Goal: Information Seeking & Learning: Learn about a topic

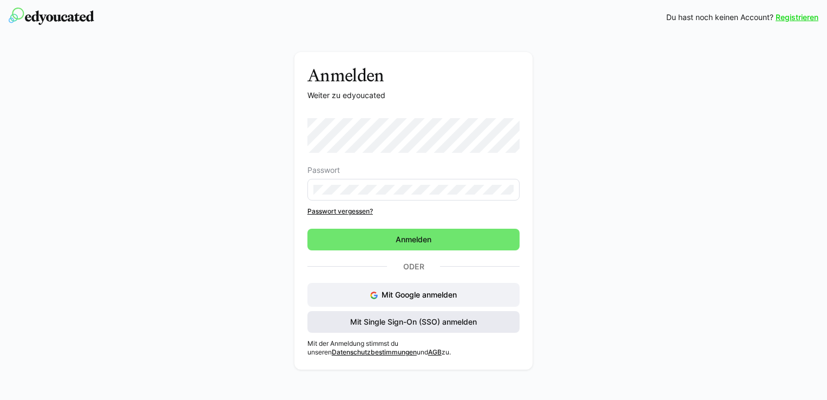
click at [391, 317] on span "Mit Single Sign-On (SSO) anmelden" at bounding box center [414, 321] width 130 height 11
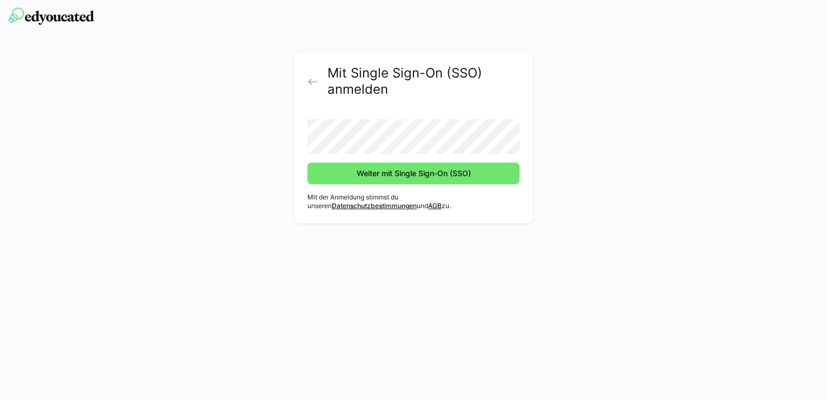
click at [308, 162] on button "Weiter mit Single Sign-On (SSO)" at bounding box center [414, 173] width 212 height 22
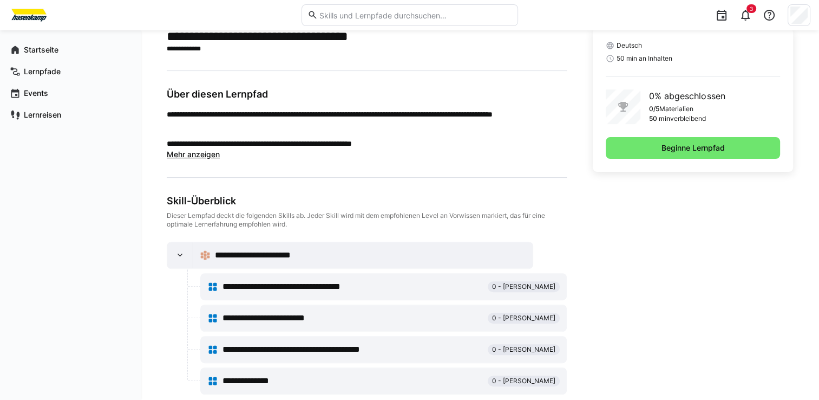
scroll to position [290, 0]
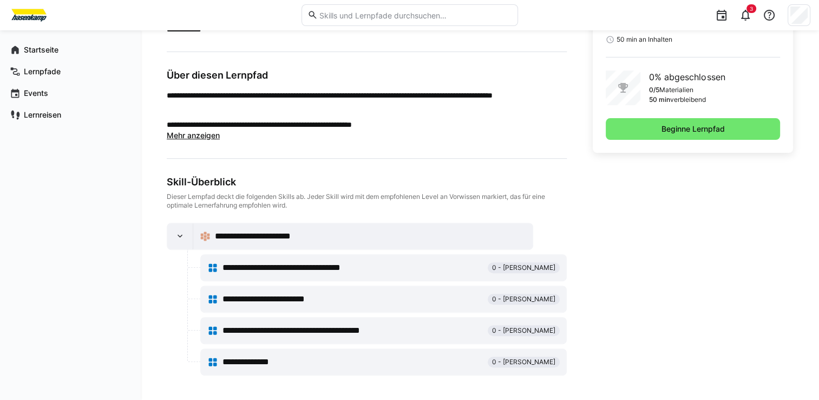
click at [257, 263] on span "**********" at bounding box center [303, 267] width 160 height 13
click at [272, 237] on span "**********" at bounding box center [265, 236] width 100 height 13
click at [271, 269] on span "**********" at bounding box center [303, 267] width 160 height 13
click at [255, 308] on div "**********" at bounding box center [383, 299] width 352 height 22
click at [256, 303] on span "**********" at bounding box center [279, 298] width 113 height 13
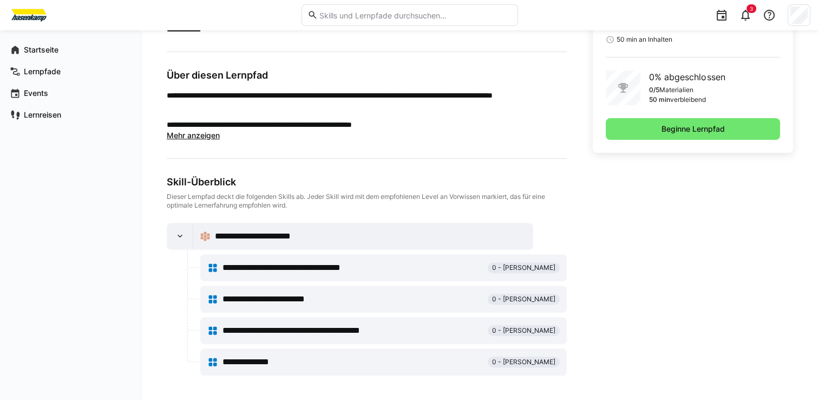
click at [256, 303] on span "**********" at bounding box center [279, 298] width 113 height 13
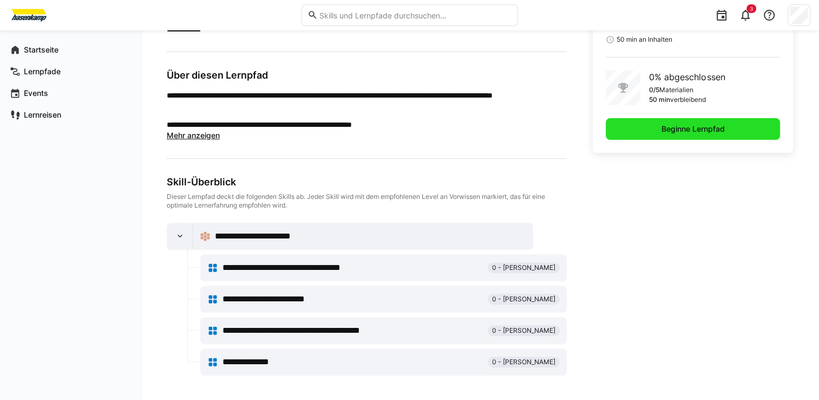
click at [656, 132] on span "Beginne Lernpfad" at bounding box center [693, 129] width 174 height 22
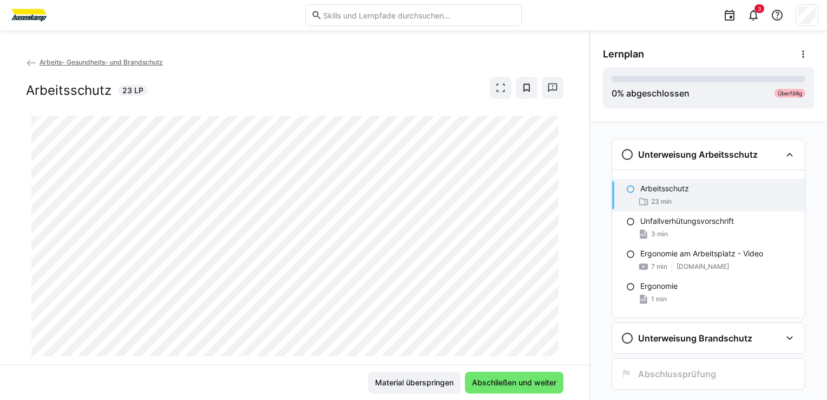
scroll to position [25, 0]
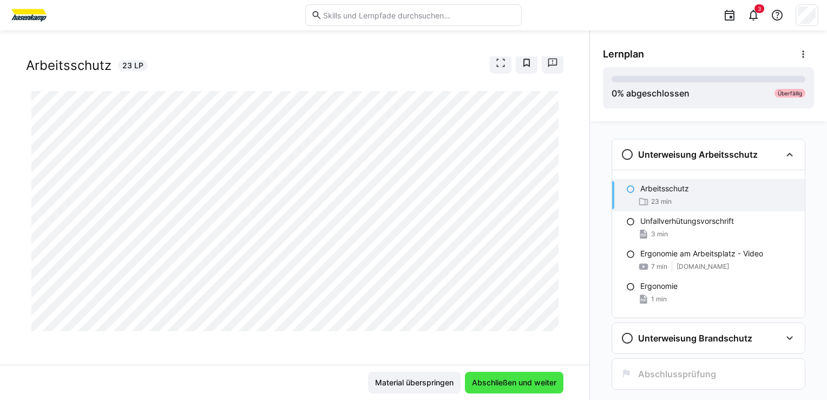
click at [500, 384] on span "Abschließen und weiter" at bounding box center [515, 382] width 88 height 11
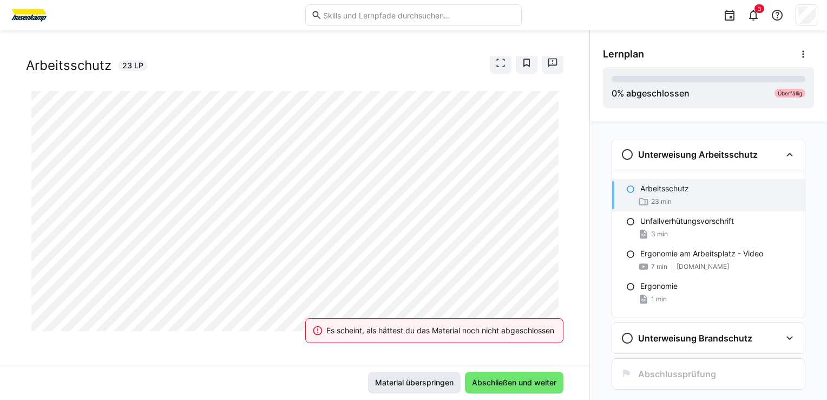
click at [403, 383] on span "Material überspringen" at bounding box center [415, 382] width 82 height 11
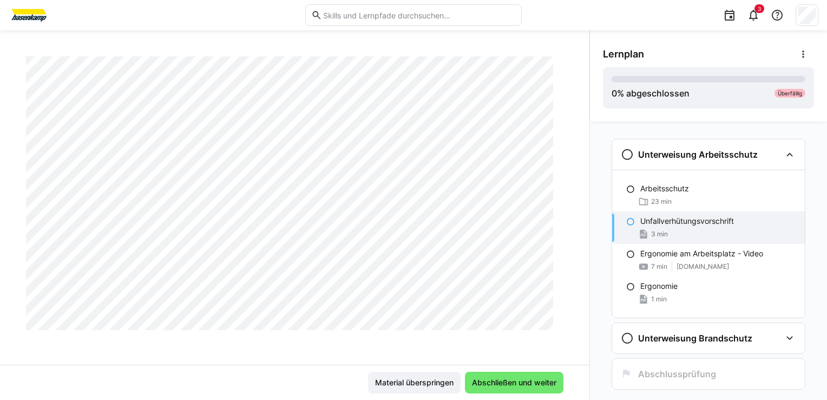
scroll to position [1054, 0]
click at [491, 377] on span "Abschließen und weiter" at bounding box center [515, 382] width 88 height 11
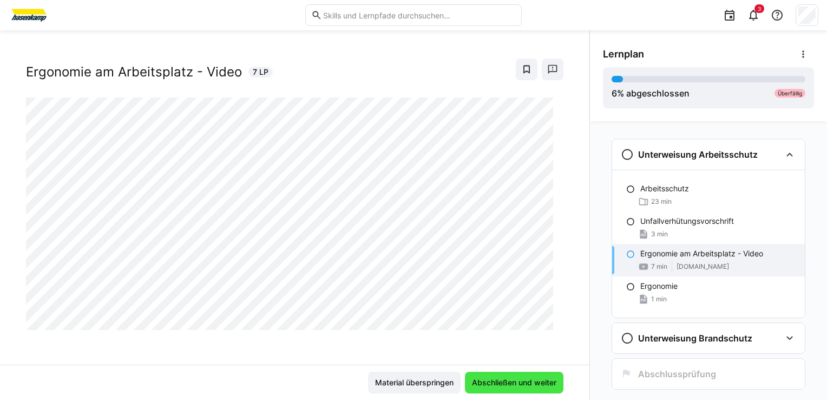
scroll to position [17, 0]
click at [491, 377] on span "Abschließen und weiter" at bounding box center [515, 382] width 88 height 11
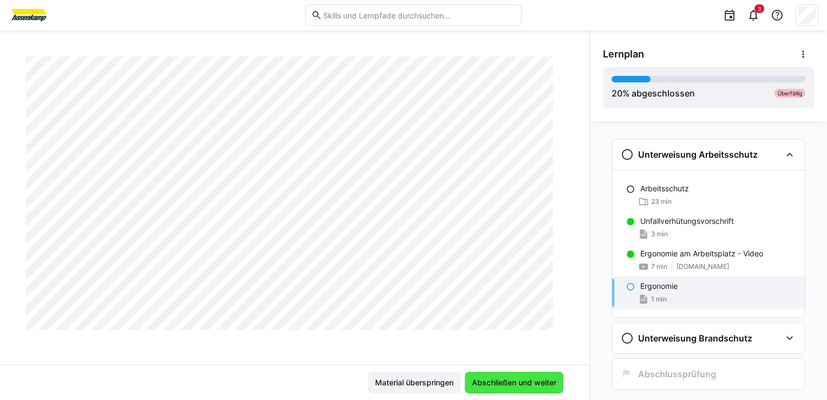
scroll to position [501, 0]
click at [491, 377] on span "Abschließen und weiter" at bounding box center [515, 382] width 88 height 11
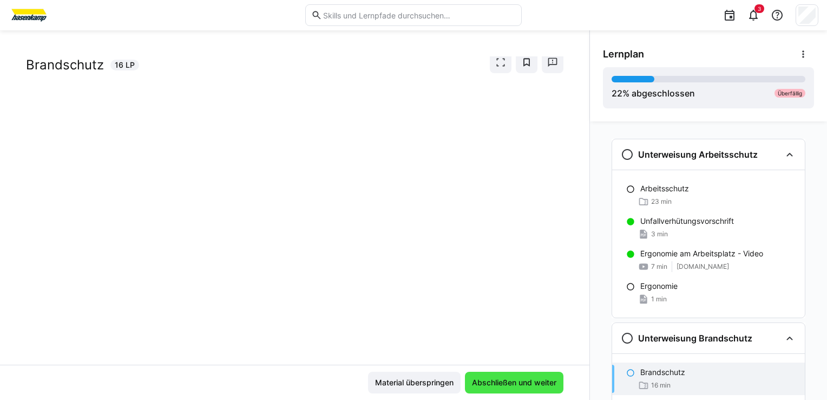
scroll to position [22, 0]
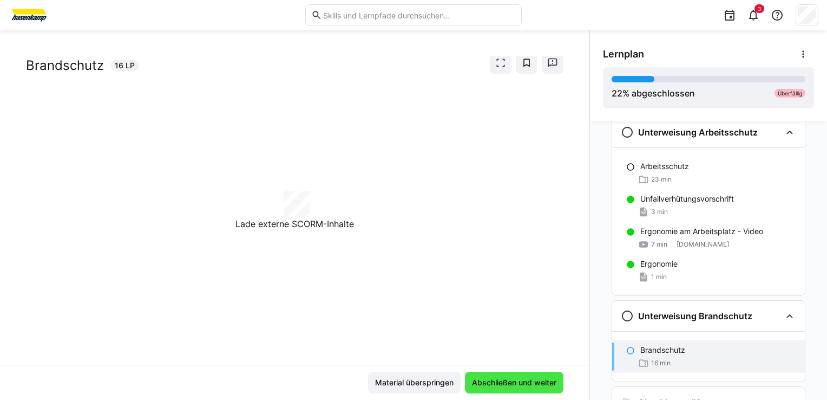
click at [491, 377] on span "Abschließen und weiter" at bounding box center [515, 382] width 88 height 11
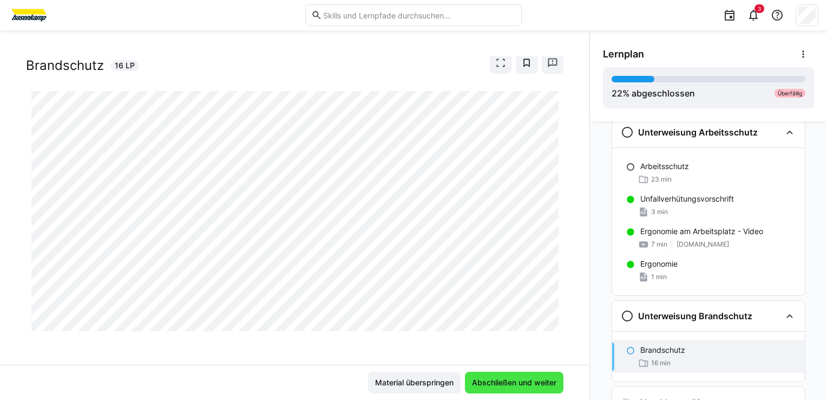
click at [491, 377] on span "Abschließen und weiter" at bounding box center [515, 382] width 88 height 11
click at [473, 380] on span "Abschließen und weiter" at bounding box center [515, 382] width 88 height 11
click at [491, 378] on span "Abschließen und weiter" at bounding box center [515, 382] width 88 height 11
click at [481, 384] on span "Abschließen und weiter" at bounding box center [515, 382] width 88 height 11
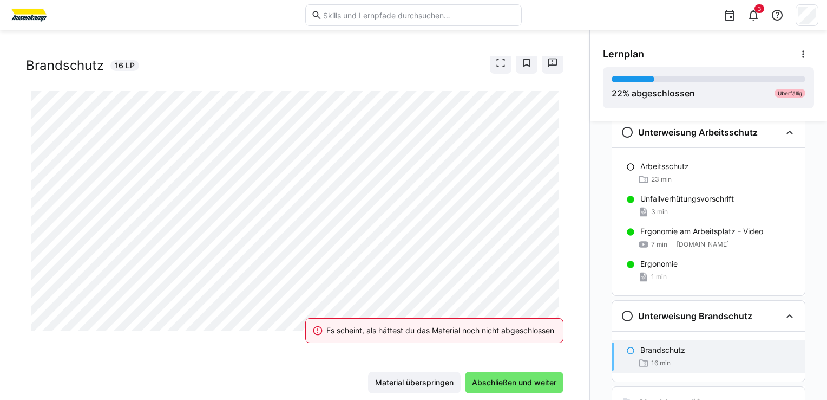
click at [455, 313] on div "Es scheint, als hättest du das Material noch nicht abgeschlossen" at bounding box center [434, 330] width 284 height 48
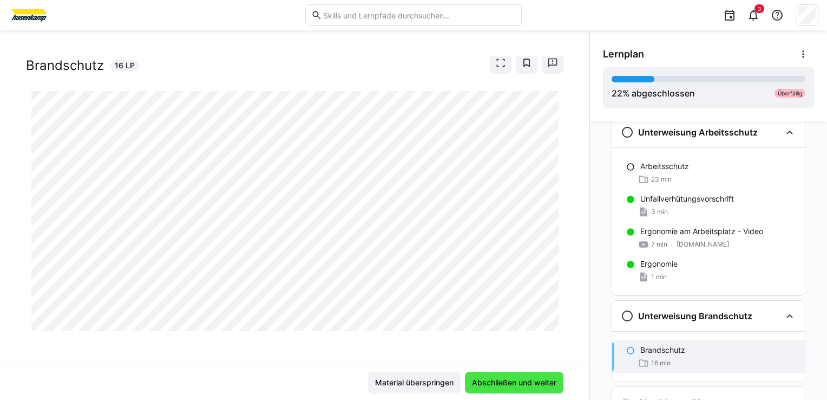
click at [485, 380] on span "Abschließen und weiter" at bounding box center [515, 382] width 88 height 11
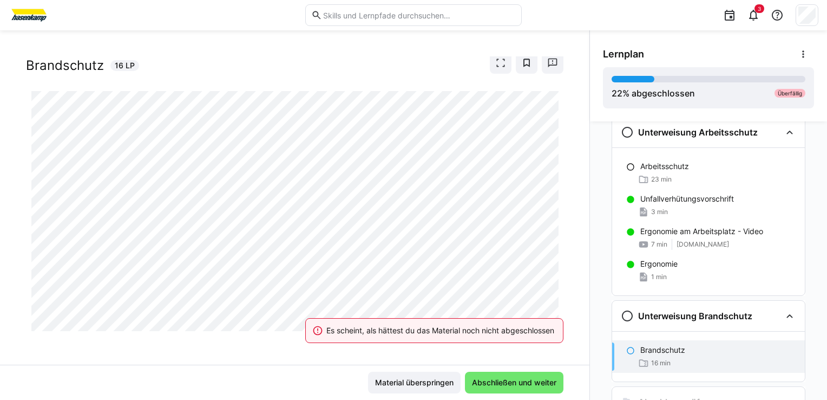
click at [446, 310] on div "Es scheint, als hättest du das Material noch nicht abgeschlossen" at bounding box center [434, 330] width 284 height 48
click at [447, 308] on div "Es scheint, als hättest du das Material noch nicht abgeschlossen" at bounding box center [434, 330] width 284 height 48
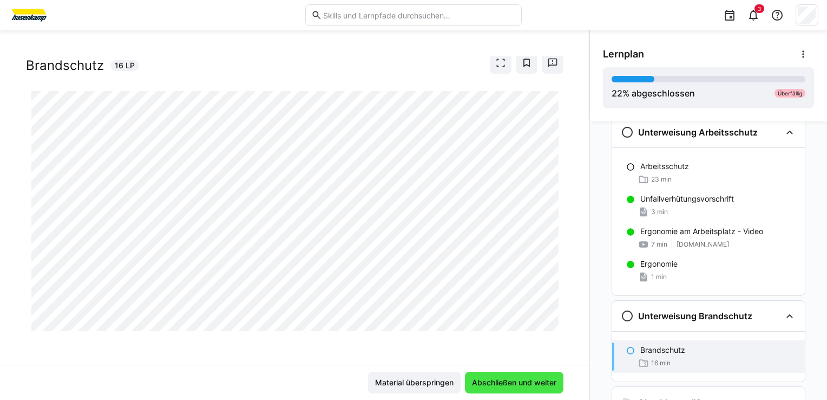
click at [485, 385] on span "Abschließen und weiter" at bounding box center [515, 382] width 88 height 11
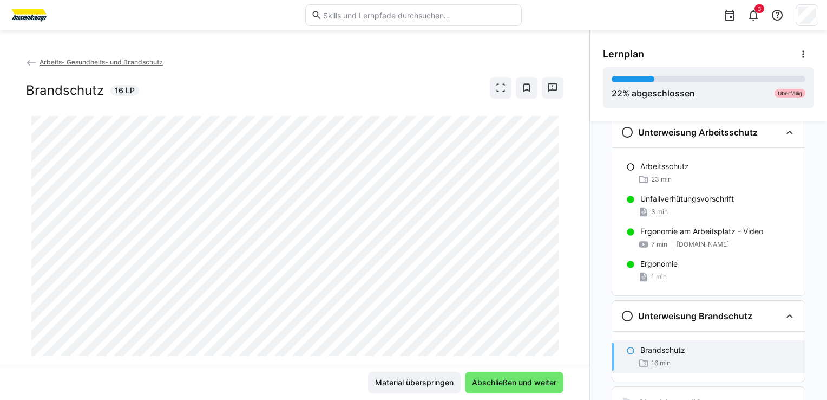
scroll to position [25, 0]
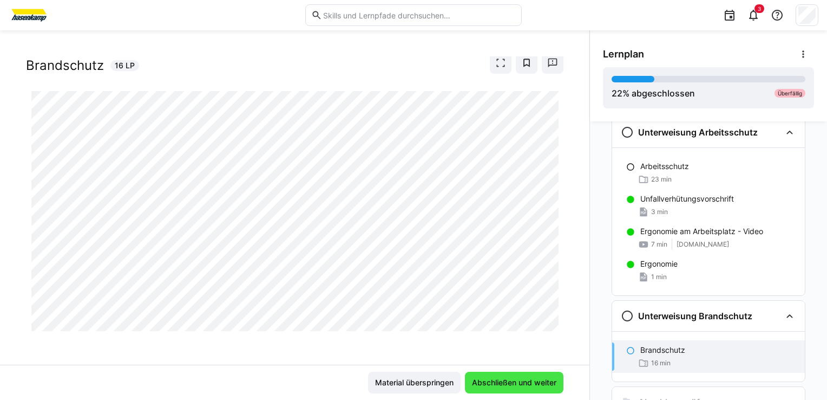
click at [487, 386] on span "Abschließen und weiter" at bounding box center [515, 382] width 88 height 11
click at [480, 382] on span "Abschließen und weiter" at bounding box center [515, 382] width 88 height 11
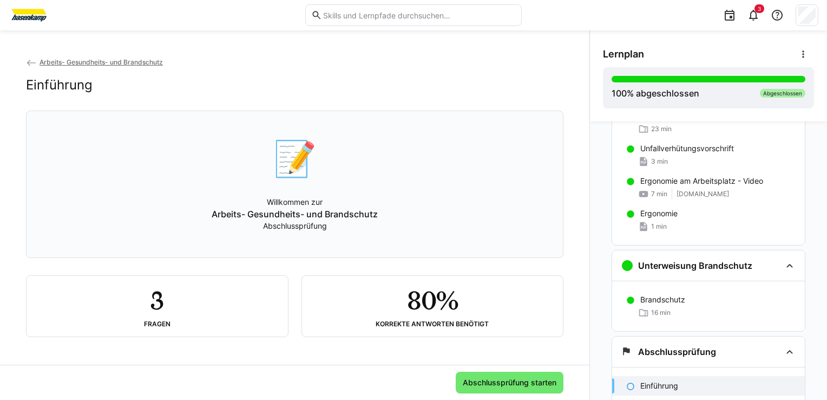
scroll to position [1, 0]
click at [534, 383] on span "Abschlussprüfung starten" at bounding box center [509, 382] width 97 height 11
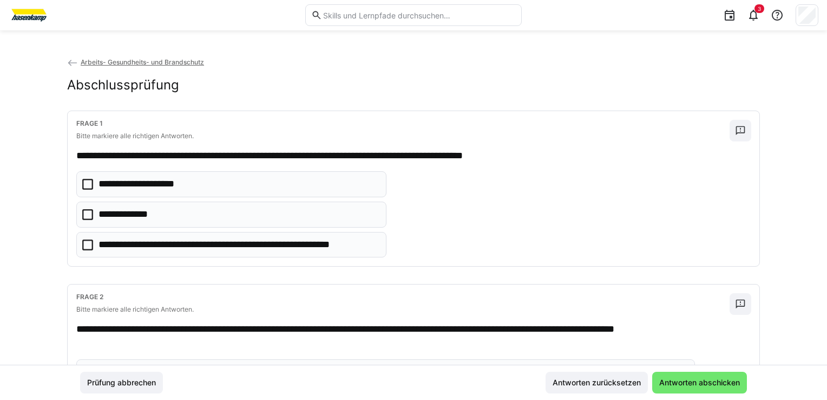
click at [88, 212] on icon at bounding box center [87, 214] width 11 height 11
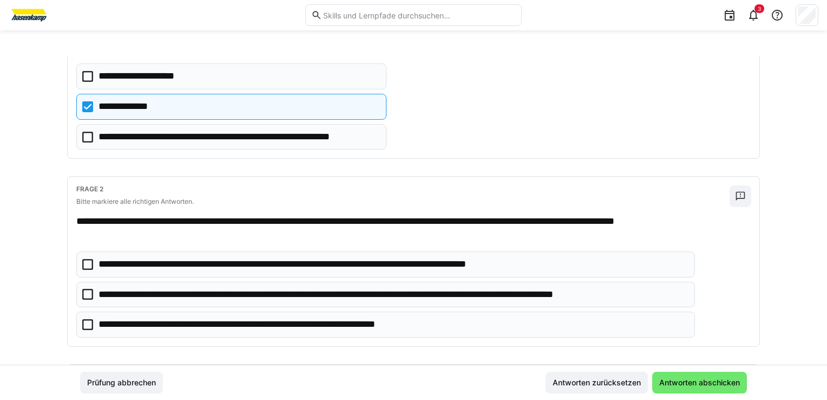
scroll to position [108, 0]
click at [85, 295] on icon at bounding box center [87, 293] width 11 height 11
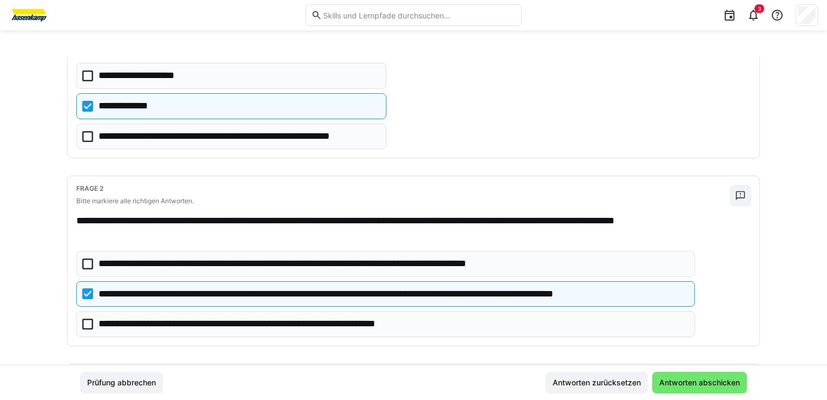
click at [87, 323] on icon at bounding box center [87, 323] width 11 height 11
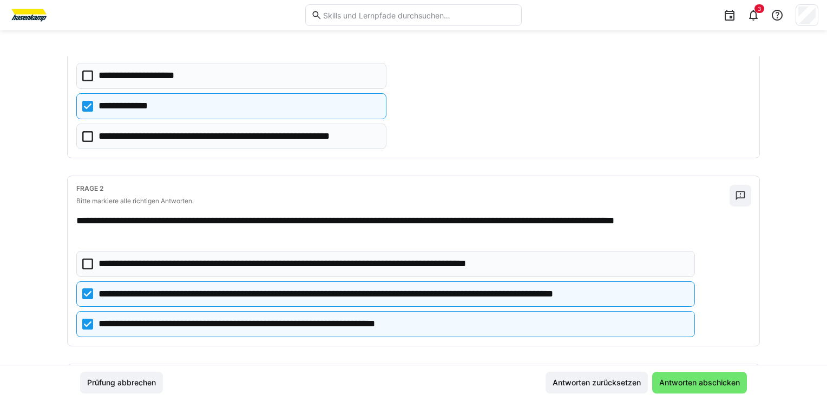
click at [83, 261] on icon at bounding box center [87, 263] width 11 height 11
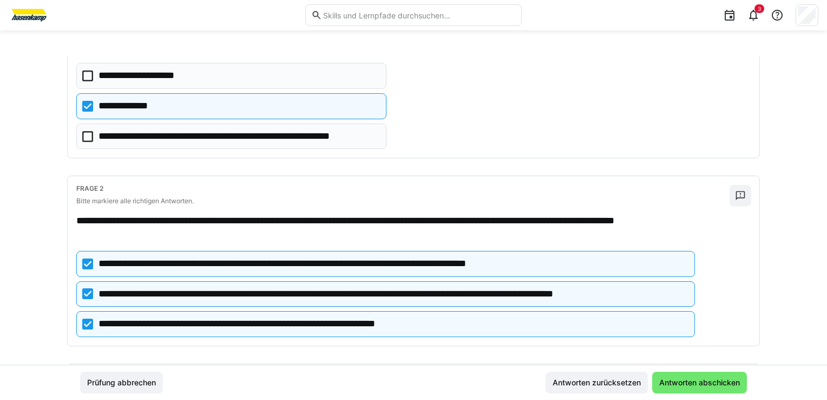
click at [85, 261] on icon at bounding box center [87, 263] width 11 height 11
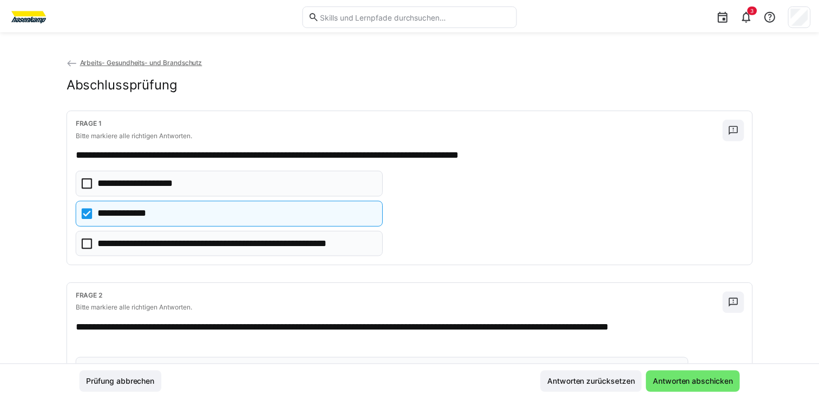
scroll to position [0, 0]
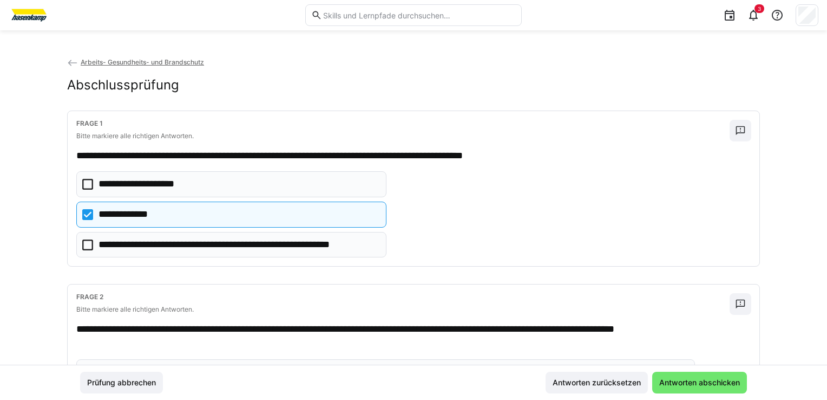
click at [87, 64] on span "Arbeits- Gesundheits- und Brandschutz" at bounding box center [142, 62] width 123 height 8
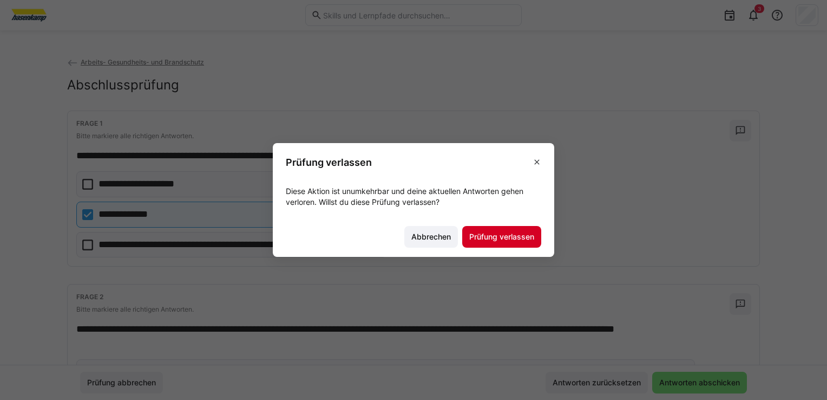
click at [509, 244] on span "Prüfung verlassen" at bounding box center [501, 237] width 79 height 22
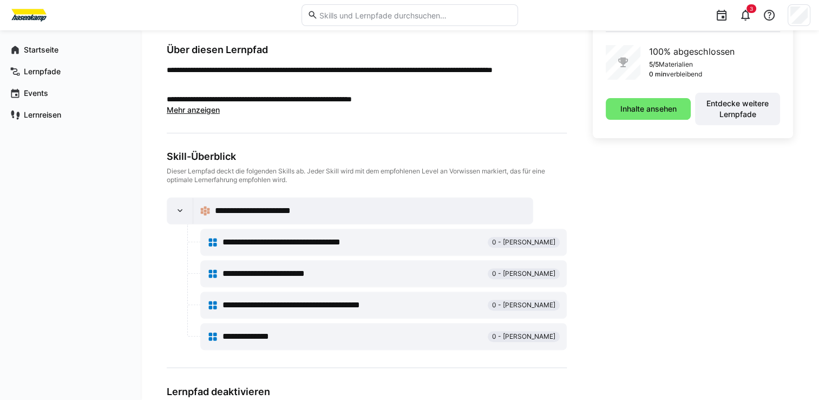
scroll to position [309, 0]
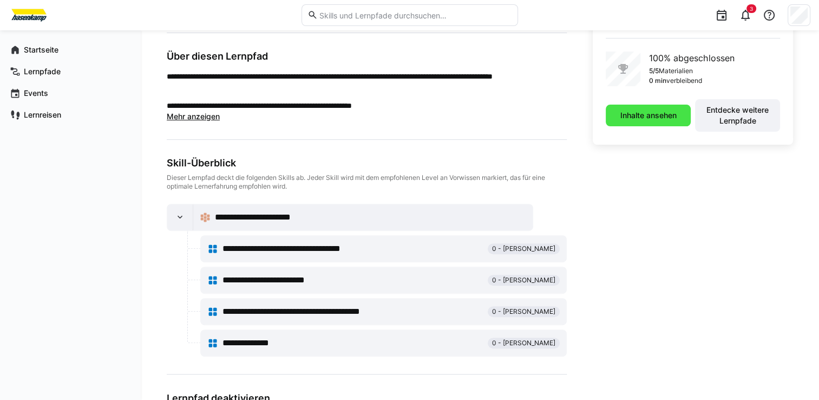
click at [643, 115] on span "Inhalte ansehen" at bounding box center [649, 115] width 60 height 11
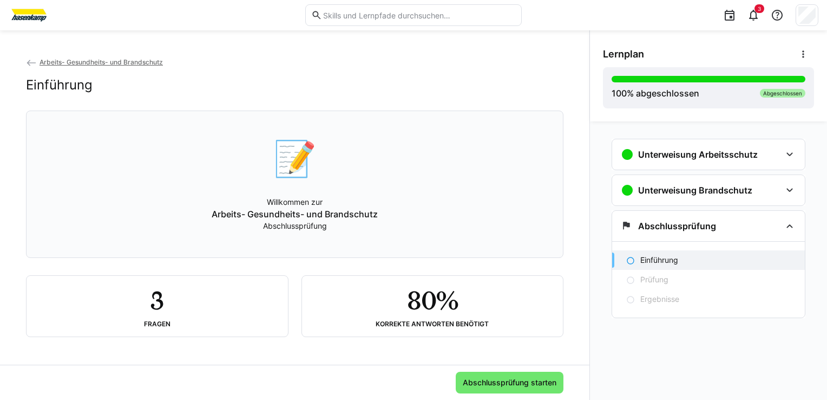
click at [625, 259] on div "Einführung" at bounding box center [708, 259] width 193 height 19
click at [632, 259] on eds-icon at bounding box center [630, 260] width 9 height 9
click at [671, 260] on p "Einführung" at bounding box center [660, 259] width 38 height 11
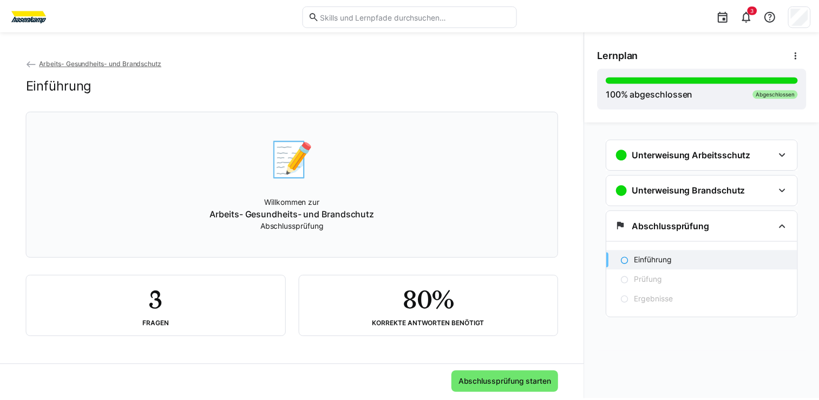
scroll to position [1, 0]
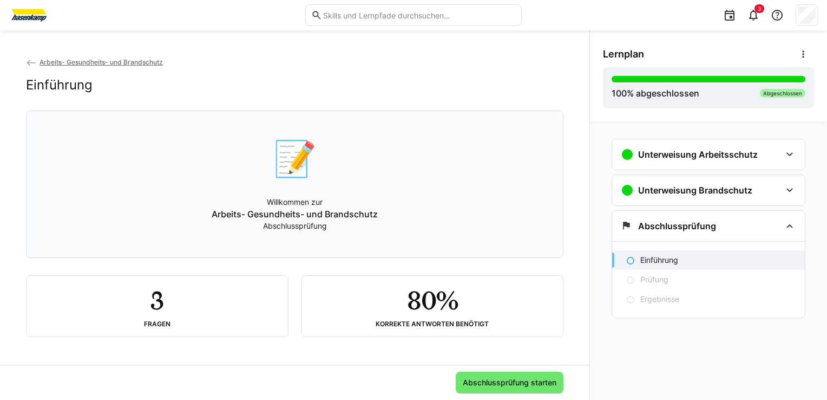
click at [311, 215] on p "Arbeits- Gesundheits- und Brandschutz" at bounding box center [295, 213] width 166 height 13
click at [84, 81] on h2 "Einführung" at bounding box center [59, 85] width 67 height 16
click at [92, 59] on span "Arbeits- Gesundheits- und Brandschutz" at bounding box center [101, 62] width 123 height 8
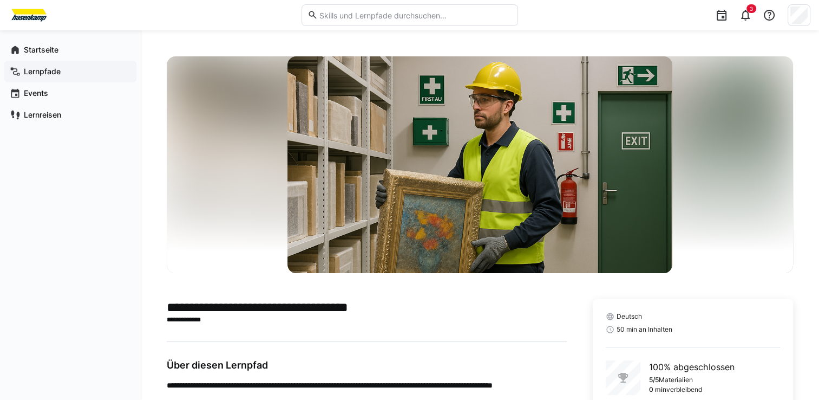
click at [0, 0] on app-navigation-label "Lernpfade" at bounding box center [0, 0] width 0 height 0
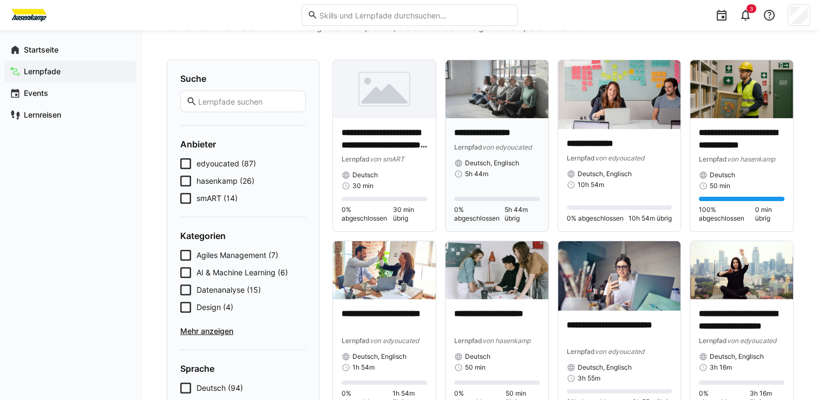
scroll to position [108, 0]
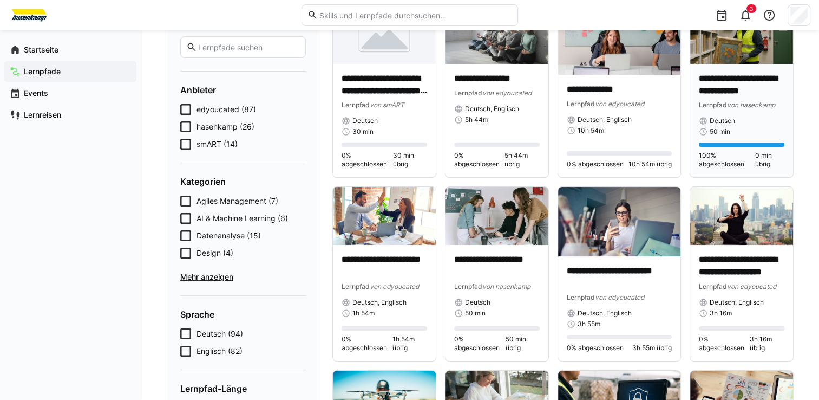
click at [737, 45] on img at bounding box center [741, 35] width 103 height 58
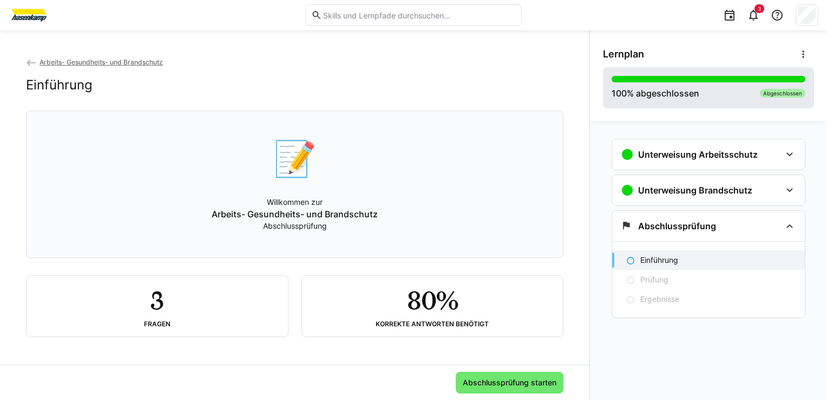
click at [799, 95] on div "Abgeschlossen" at bounding box center [782, 93] width 45 height 9
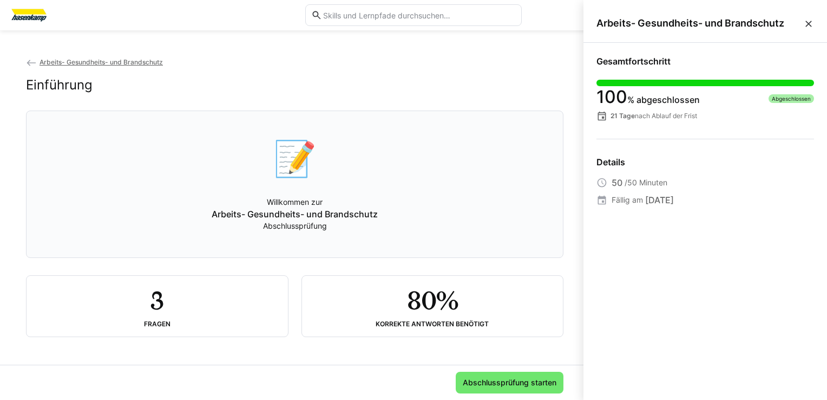
click at [420, 56] on app-back-navigation "Arbeits- Gesundheits- und Brandschutz" at bounding box center [295, 62] width 538 height 12
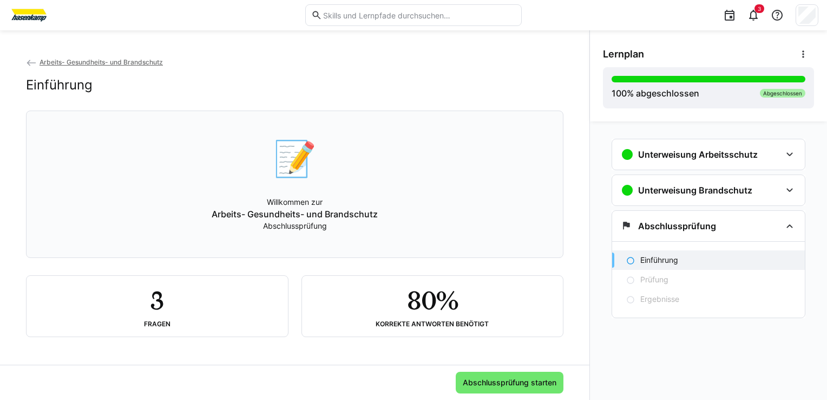
click at [86, 59] on span "Arbeits- Gesundheits- und Brandschutz" at bounding box center [101, 62] width 123 height 8
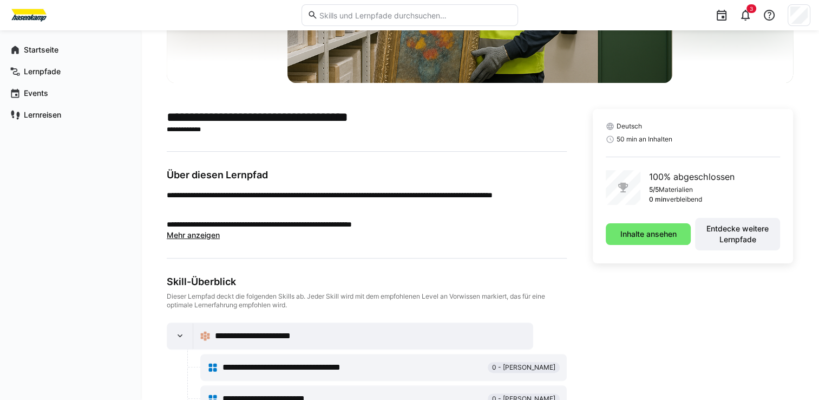
scroll to position [217, 0]
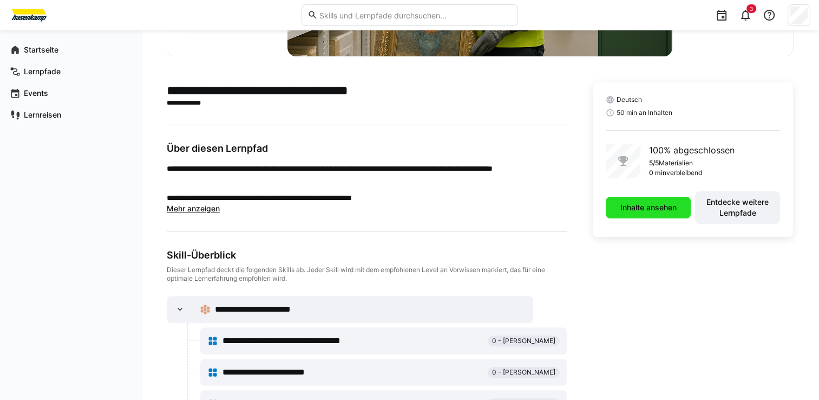
click at [674, 203] on span "Inhalte ansehen" at bounding box center [649, 207] width 60 height 11
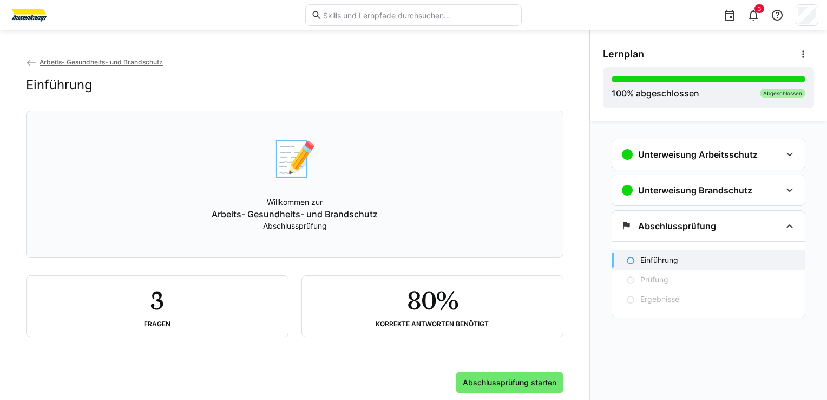
click at [258, 220] on p "Arbeits- Gesundheits- und Brandschutz" at bounding box center [295, 213] width 166 height 13
click at [512, 383] on span "Abschlussprüfung starten" at bounding box center [509, 382] width 97 height 11
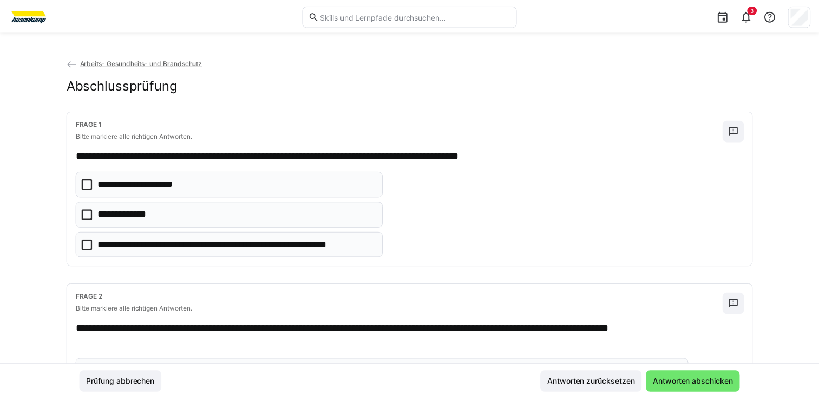
scroll to position [0, 0]
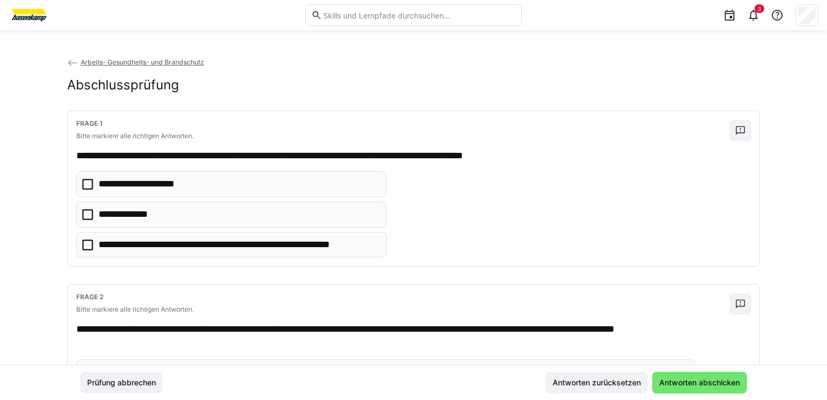
click at [69, 62] on eds-icon at bounding box center [72, 62] width 11 height 11
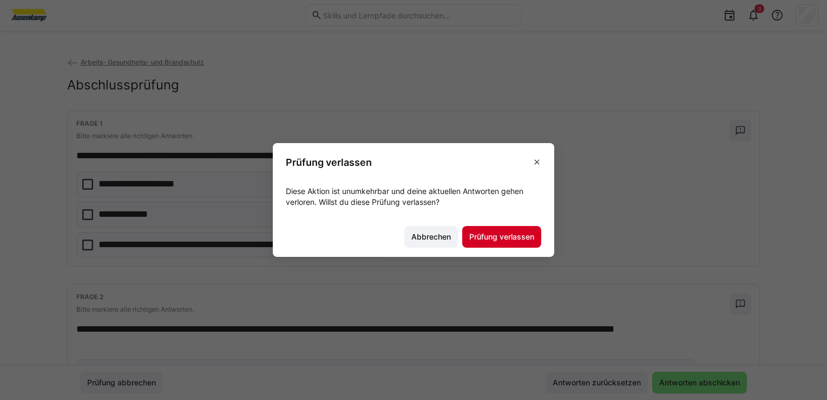
click at [500, 243] on span "Prüfung verlassen" at bounding box center [501, 237] width 79 height 22
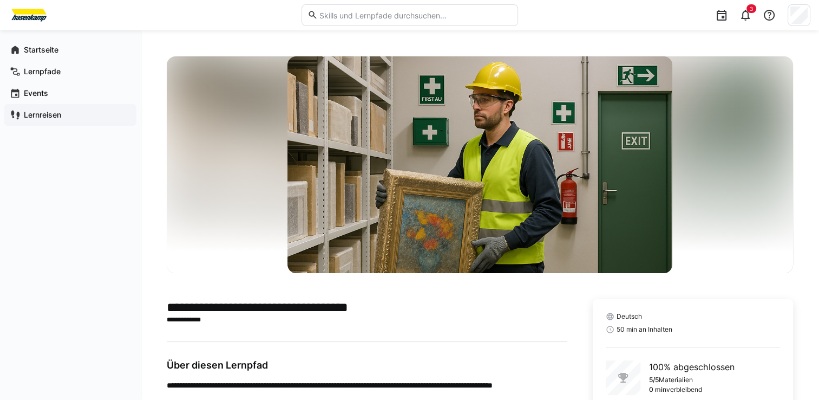
click at [0, 0] on app-navigation-label "Lernreisen" at bounding box center [0, 0] width 0 height 0
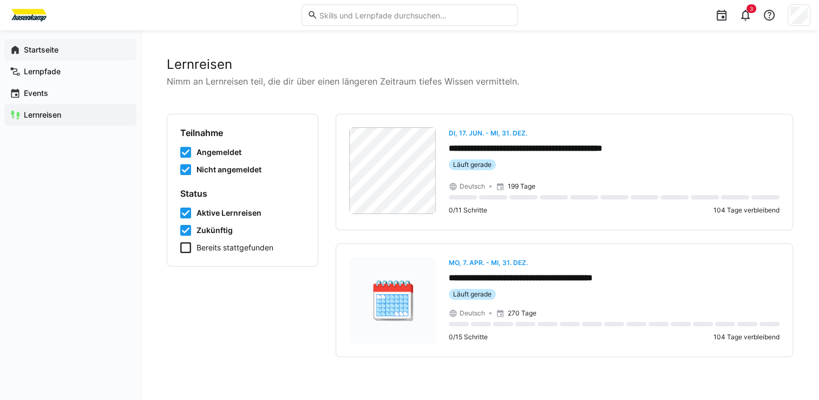
click at [0, 0] on app-navigation-label "Startseite" at bounding box center [0, 0] width 0 height 0
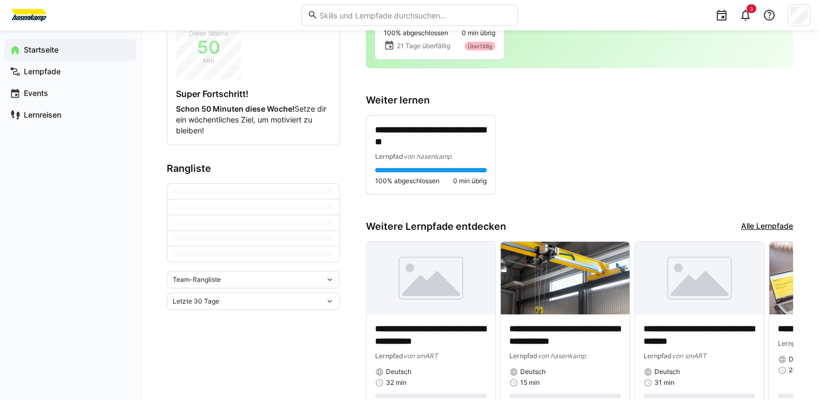
scroll to position [162, 0]
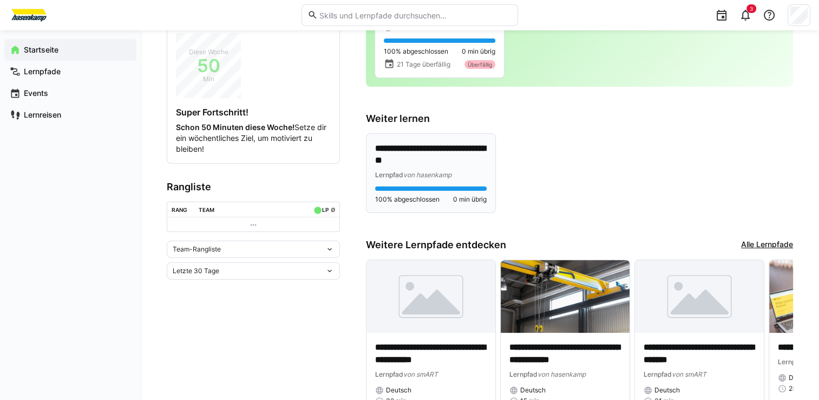
click at [414, 151] on p "**********" at bounding box center [431, 154] width 112 height 25
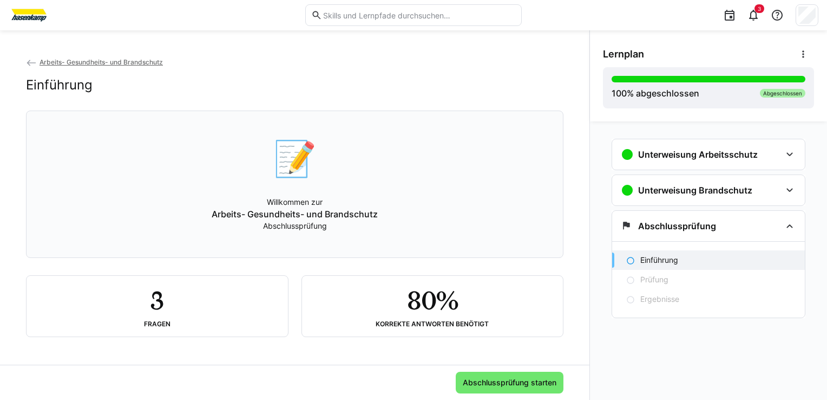
scroll to position [1, 0]
click at [292, 217] on p "Arbeits- Gesundheits- und Brandschutz" at bounding box center [295, 213] width 166 height 13
click at [701, 222] on h3 "Abschlussprüfung" at bounding box center [677, 225] width 78 height 11
click at [793, 192] on eds-icon at bounding box center [789, 190] width 13 height 13
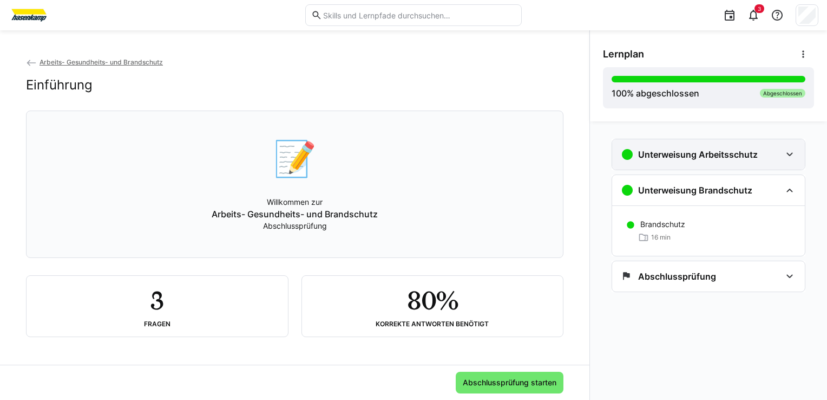
click at [793, 157] on eds-icon at bounding box center [789, 154] width 13 height 13
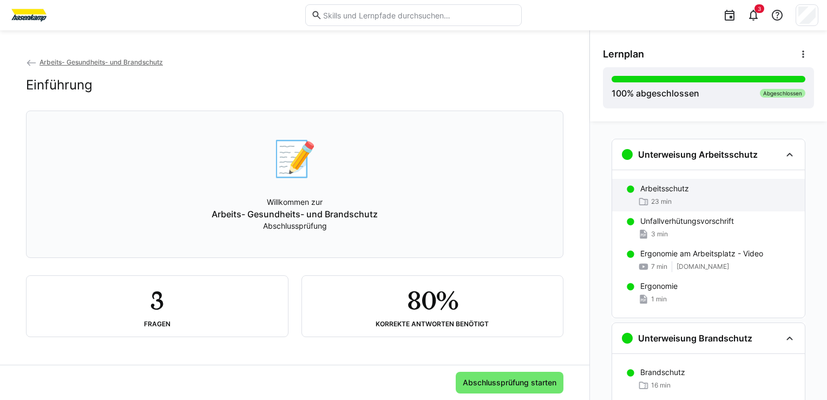
click at [723, 201] on div "23 min" at bounding box center [719, 201] width 156 height 11
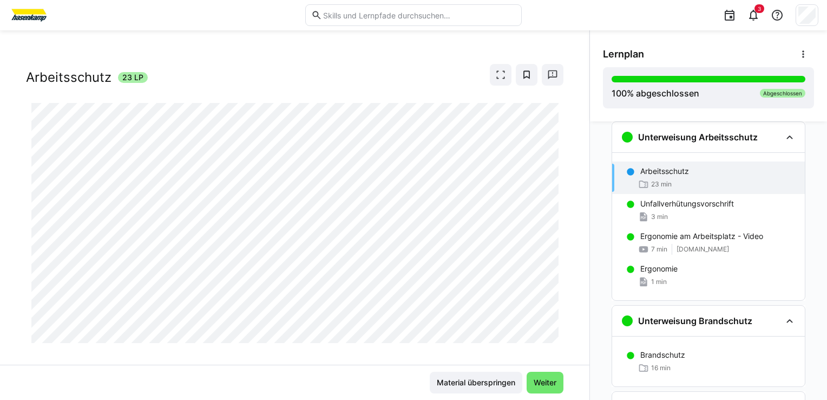
scroll to position [25, 0]
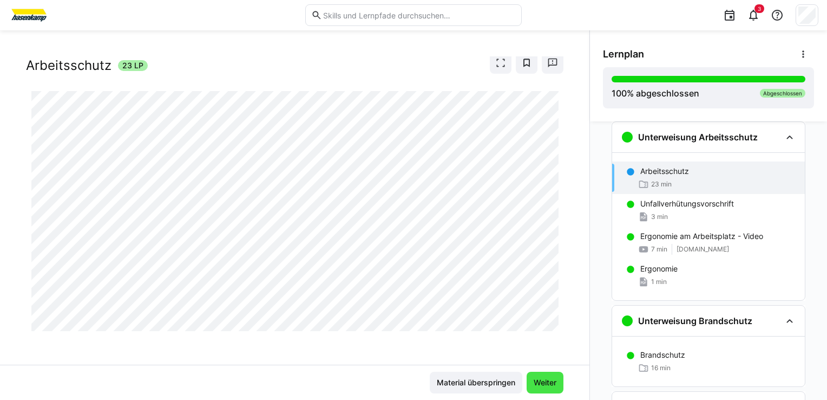
click at [550, 387] on span "Weiter" at bounding box center [545, 382] width 26 height 11
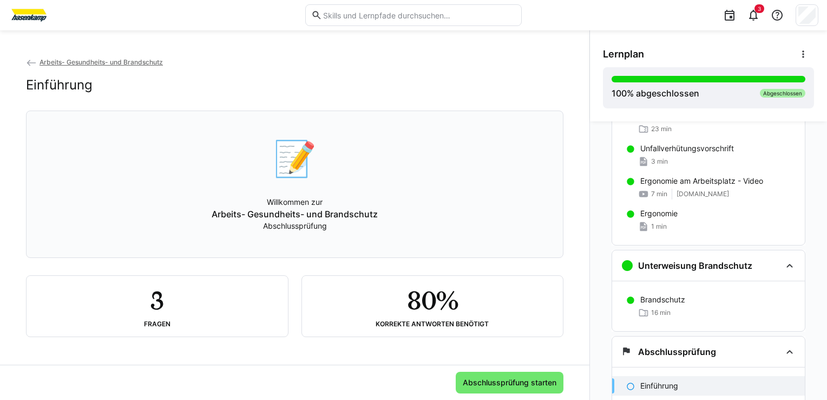
scroll to position [1, 0]
click at [498, 385] on span "Abschlussprüfung starten" at bounding box center [509, 382] width 97 height 11
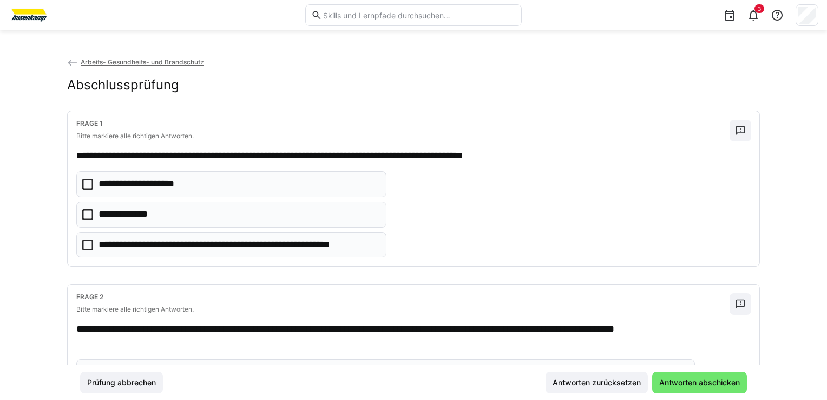
click at [82, 213] on icon at bounding box center [87, 214] width 11 height 11
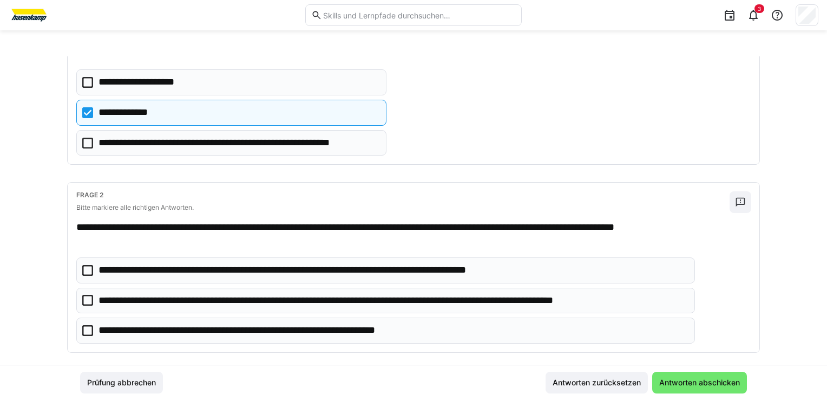
scroll to position [108, 0]
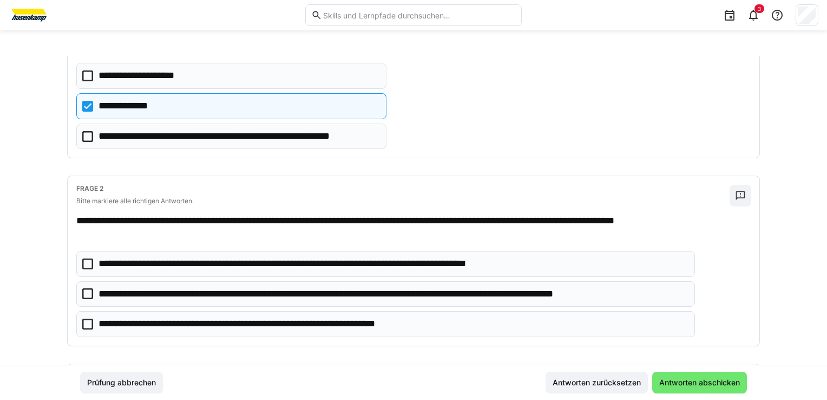
click at [82, 292] on icon at bounding box center [87, 293] width 11 height 11
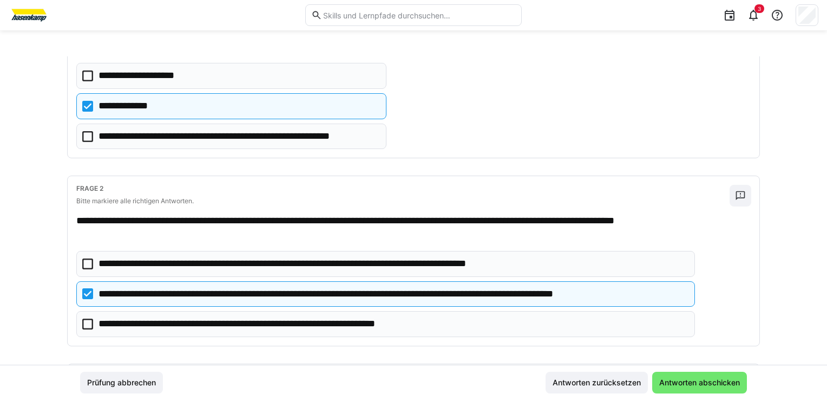
click at [85, 327] on icon at bounding box center [87, 323] width 11 height 11
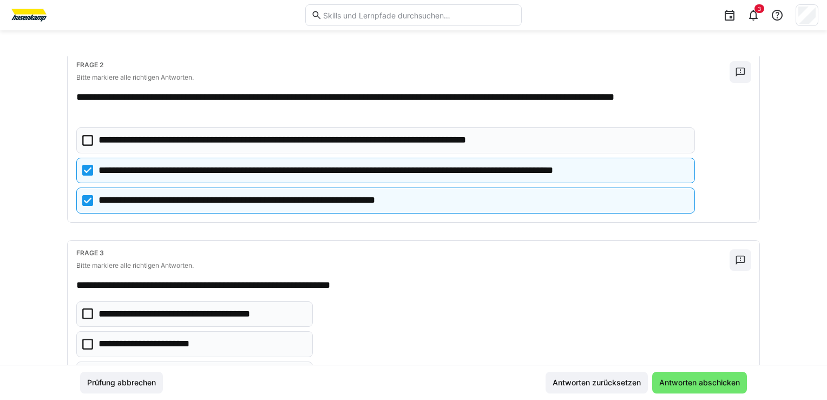
scroll to position [286, 0]
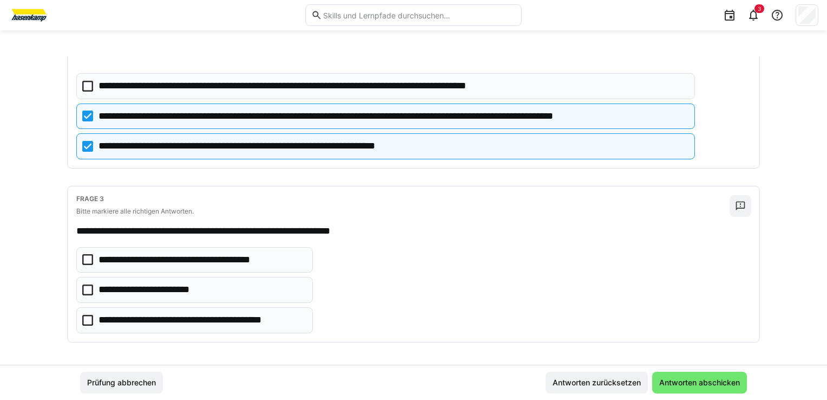
click at [211, 316] on p "**********" at bounding box center [202, 320] width 206 height 14
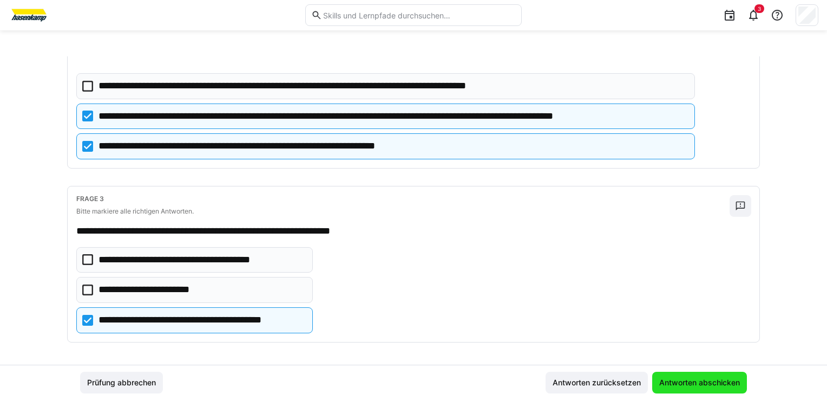
click at [701, 381] on span "Antworten abschicken" at bounding box center [700, 382] width 84 height 11
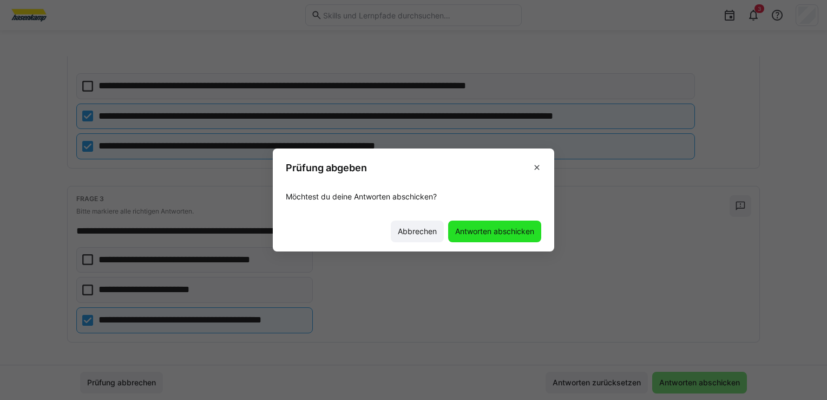
click at [476, 234] on span "Antworten abschicken" at bounding box center [495, 231] width 82 height 11
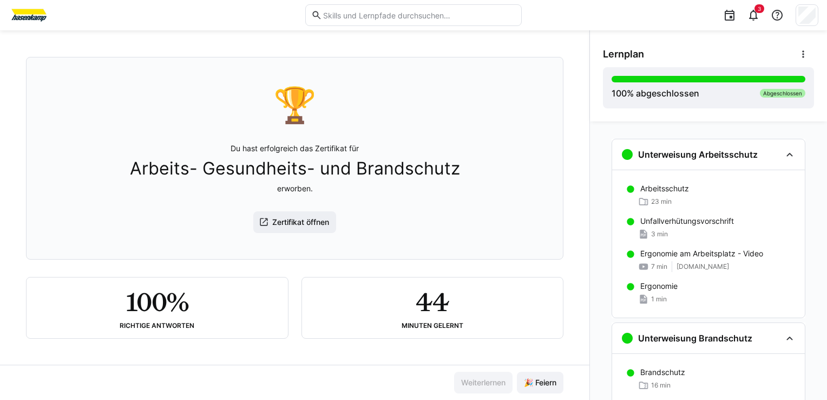
scroll to position [56, 0]
click at [543, 384] on span "🎉 Feiern" at bounding box center [540, 382] width 36 height 11
click at [780, 93] on div "Abgeschlossen" at bounding box center [782, 93] width 45 height 9
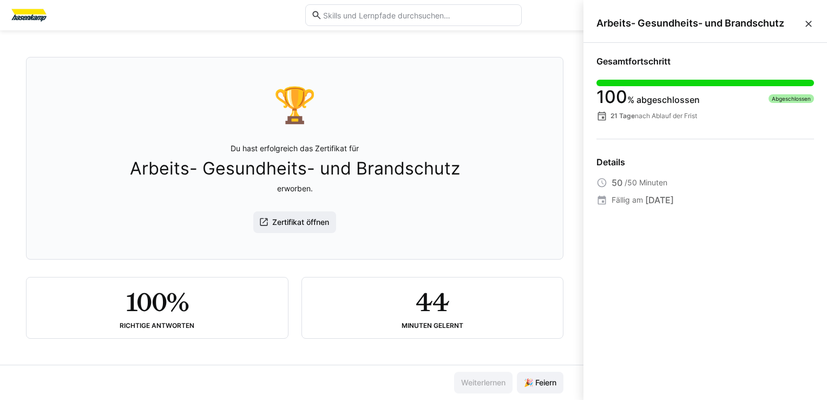
click at [808, 25] on eds-icon at bounding box center [808, 23] width 11 height 11
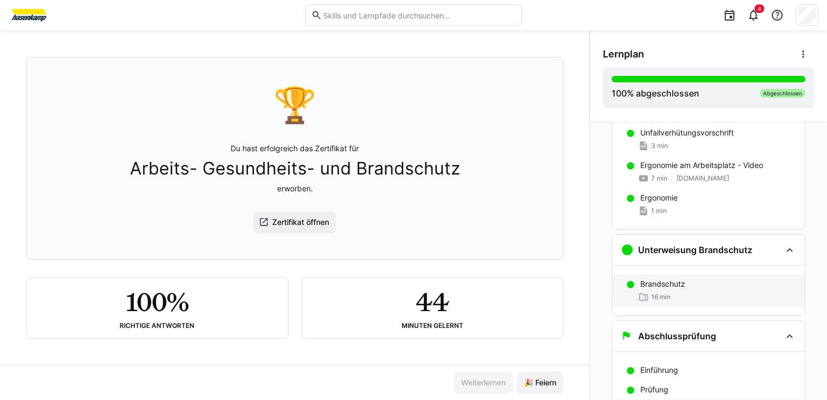
scroll to position [149, 0]
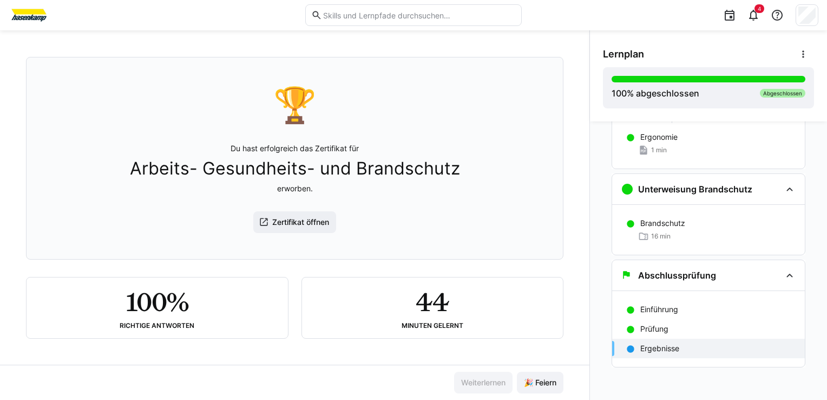
click at [654, 343] on p "Ergebnisse" at bounding box center [660, 348] width 39 height 11
click at [671, 329] on div "Prüfung" at bounding box center [719, 328] width 156 height 11
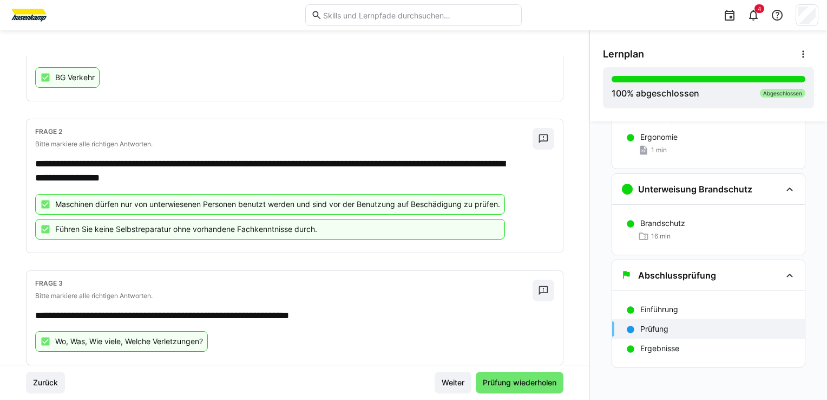
scroll to position [128, 0]
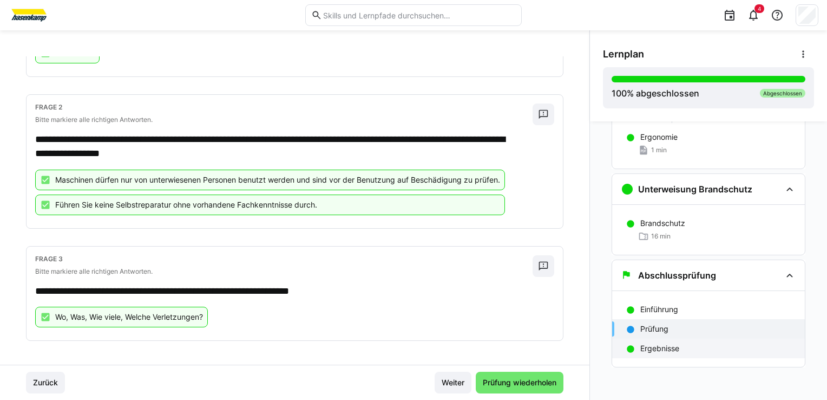
click at [665, 349] on p "Ergebnisse" at bounding box center [660, 348] width 39 height 11
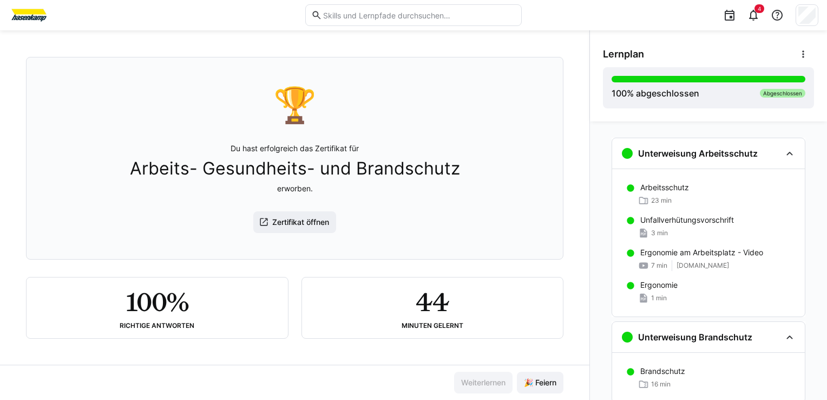
scroll to position [0, 0]
click at [809, 58] on span at bounding box center [804, 54] width 22 height 22
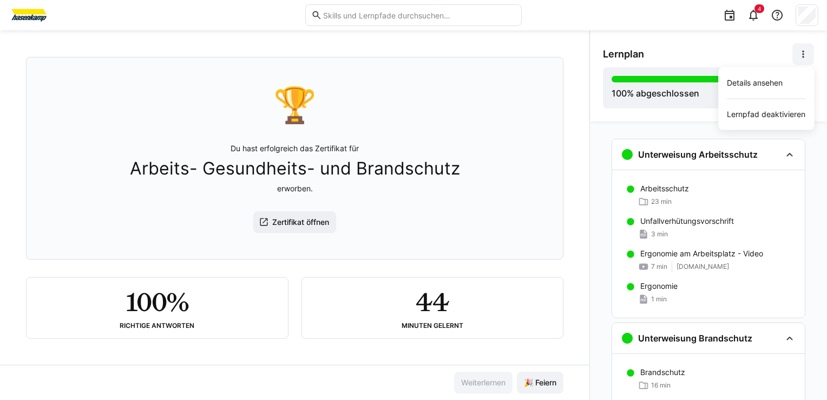
drag, startPoint x: 363, startPoint y: 177, endPoint x: 364, endPoint y: 184, distance: 7.1
click at [363, 177] on span "Arbeits- Gesundheits- und Brandschutz" at bounding box center [295, 168] width 330 height 21
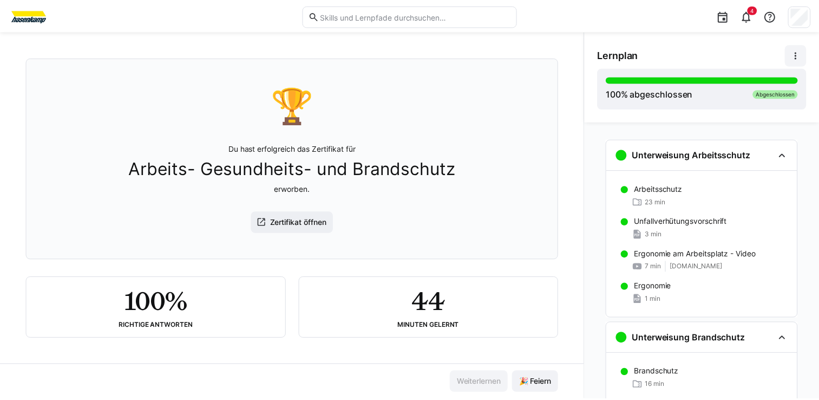
scroll to position [56, 0]
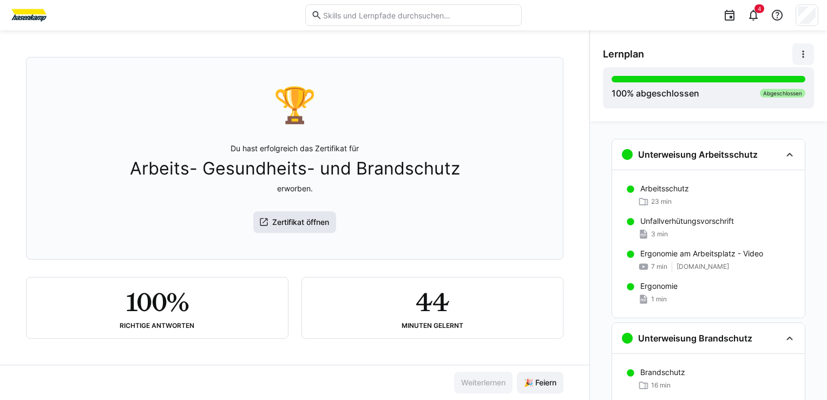
click at [296, 214] on span "Zertifikat öffnen" at bounding box center [294, 222] width 83 height 22
click at [27, 12] on img at bounding box center [29, 14] width 41 height 17
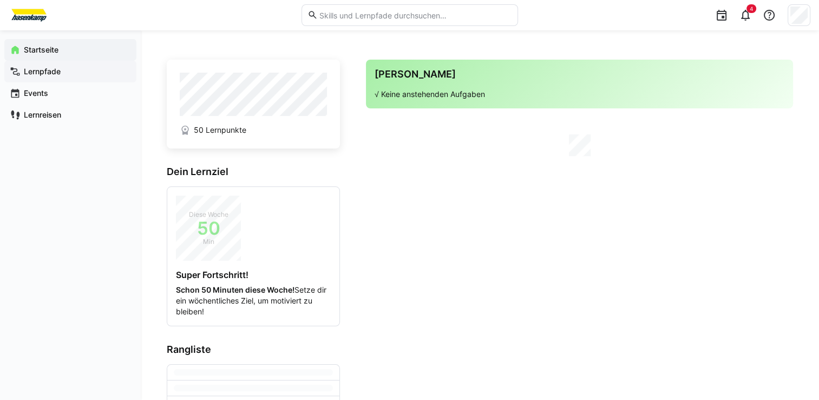
click at [0, 0] on app-navigation-label "Lernpfade" at bounding box center [0, 0] width 0 height 0
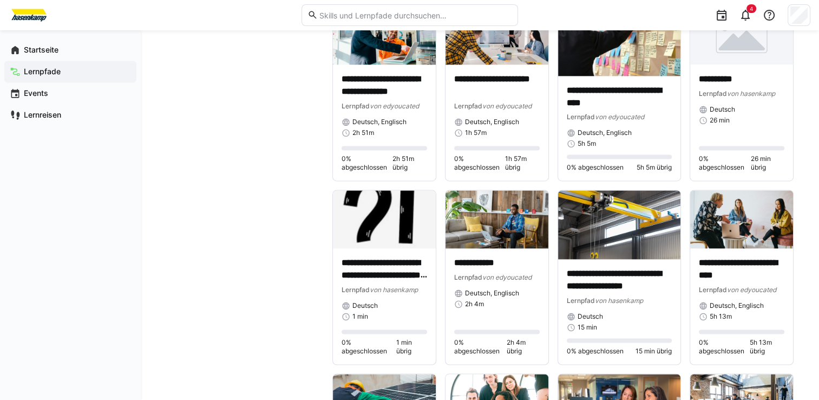
scroll to position [1624, 0]
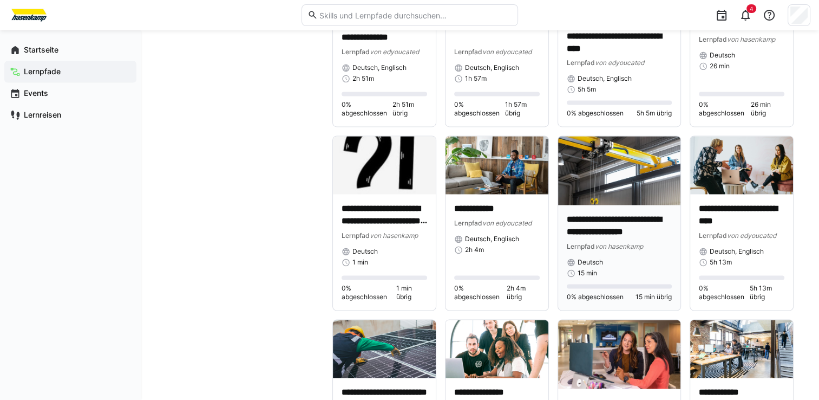
click at [624, 199] on img at bounding box center [619, 170] width 122 height 69
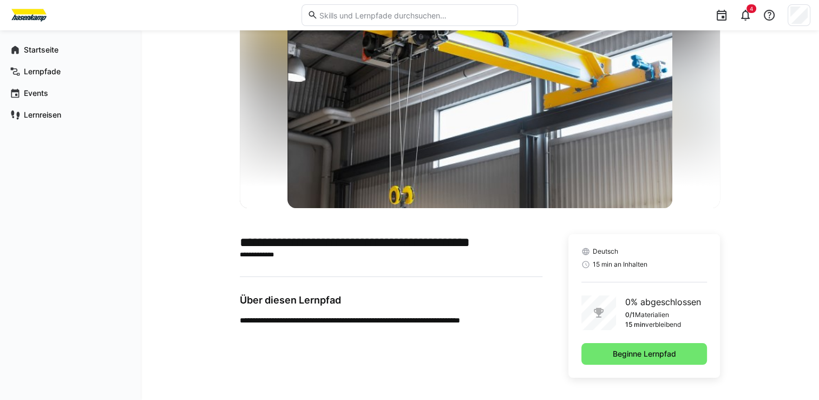
scroll to position [68, 0]
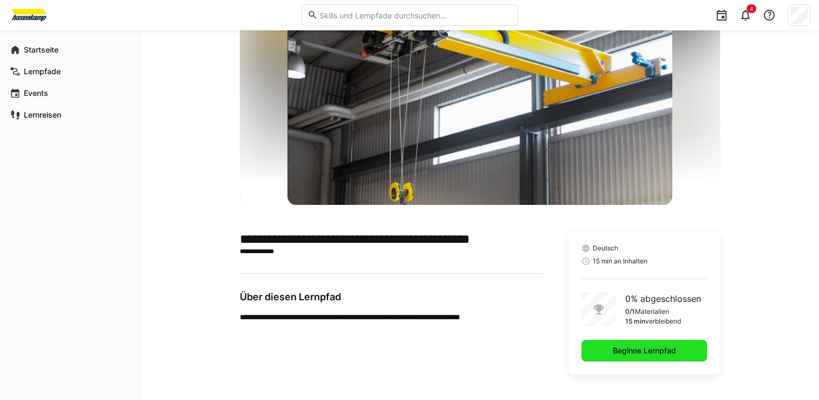
click at [654, 351] on span "Beginne Lernpfad" at bounding box center [644, 350] width 67 height 11
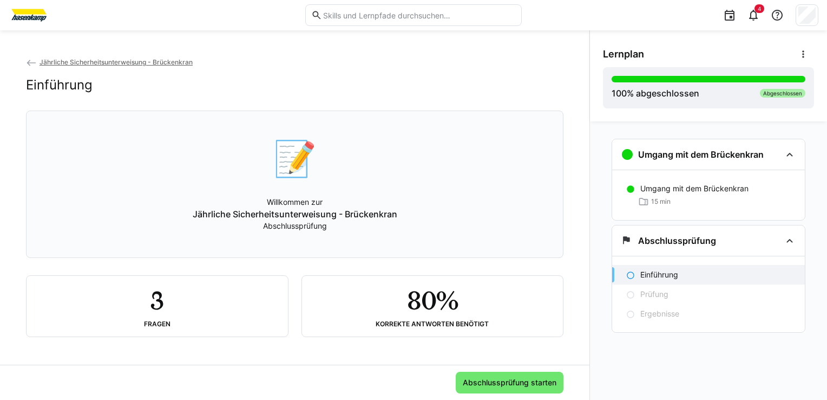
scroll to position [1, 0]
click at [487, 383] on span "Abschlussprüfung starten" at bounding box center [509, 382] width 97 height 11
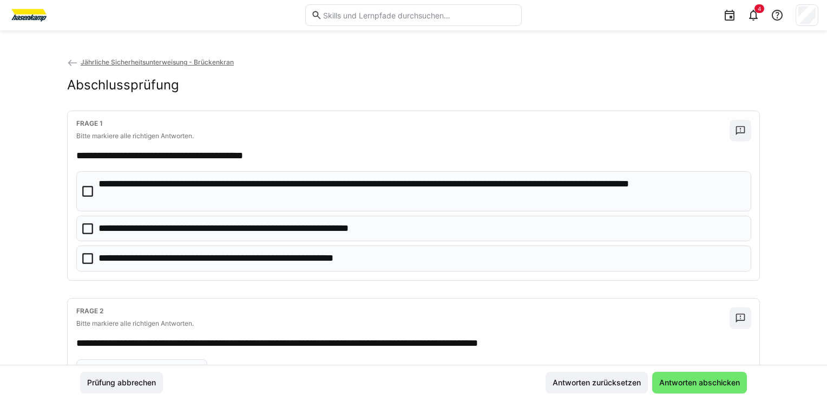
click at [89, 254] on icon at bounding box center [87, 258] width 11 height 11
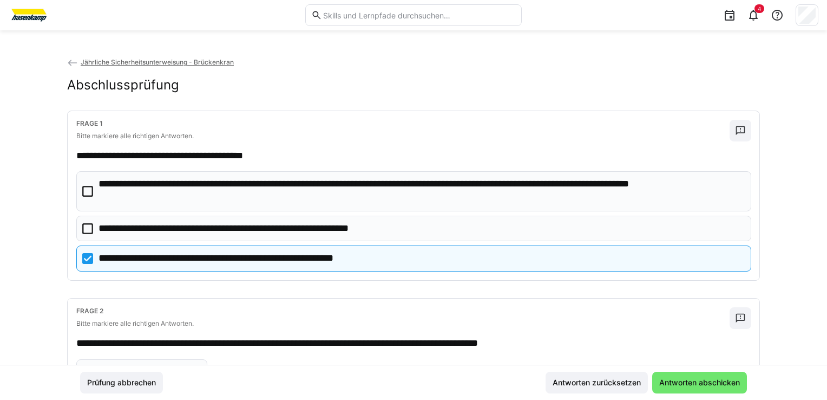
click at [88, 189] on icon at bounding box center [87, 191] width 11 height 11
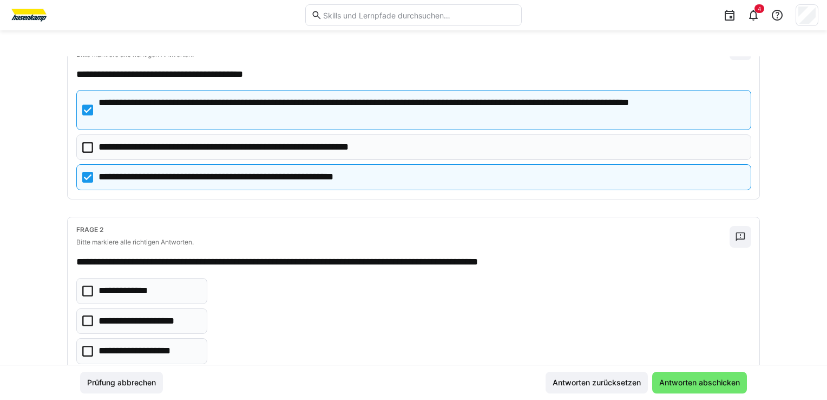
scroll to position [108, 0]
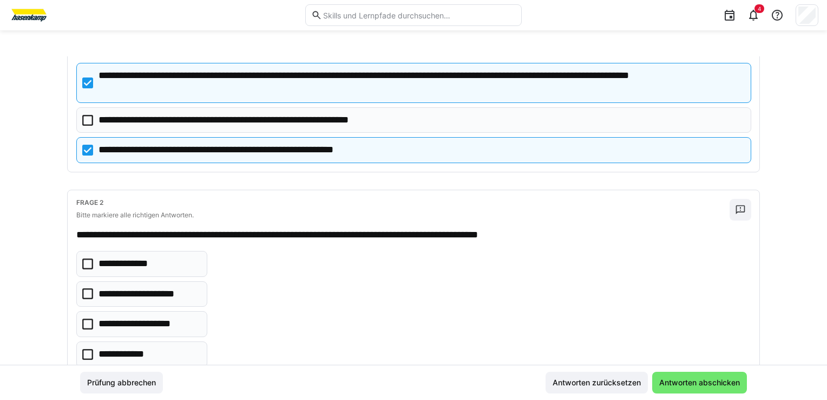
click at [82, 263] on icon at bounding box center [87, 263] width 11 height 11
click at [85, 292] on icon at bounding box center [87, 293] width 11 height 11
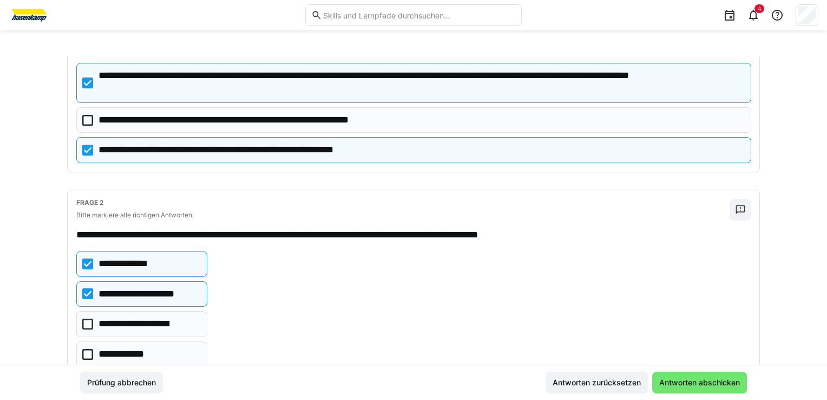
click at [88, 319] on icon at bounding box center [87, 323] width 11 height 11
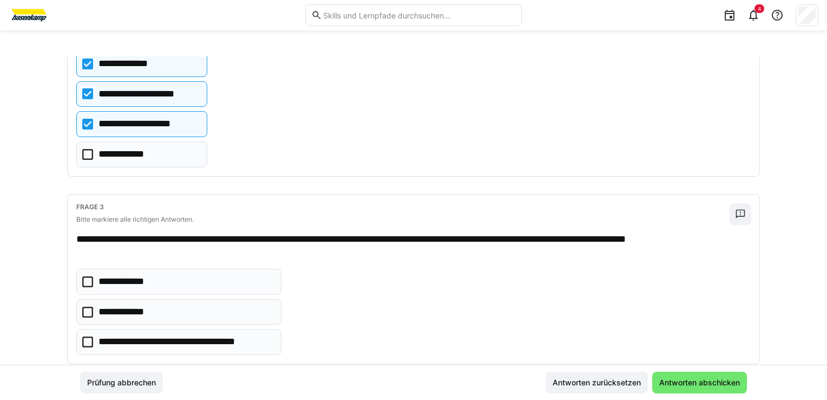
scroll to position [325, 0]
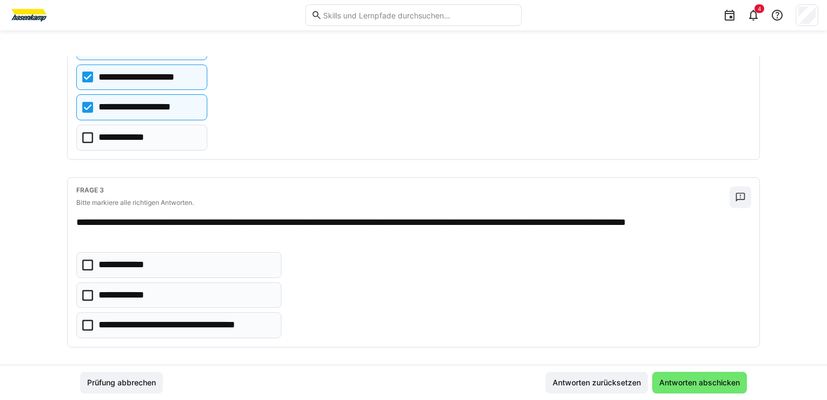
click at [89, 260] on icon at bounding box center [87, 264] width 11 height 11
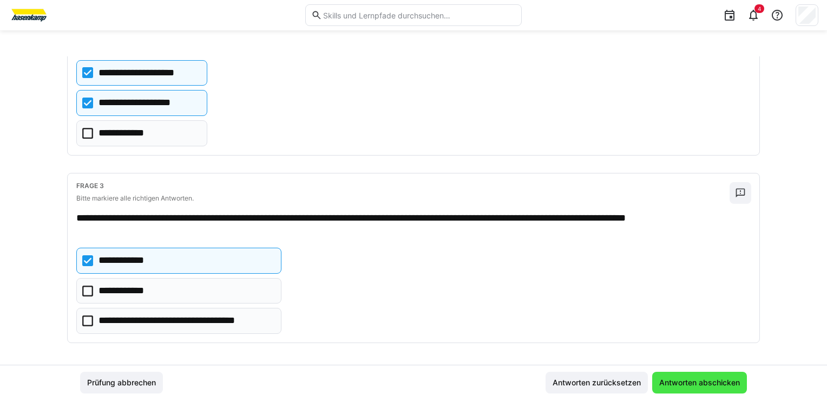
scroll to position [330, 0]
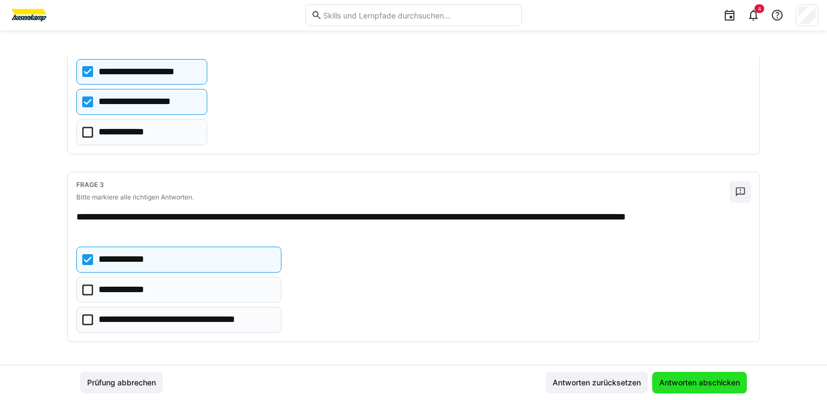
click at [730, 385] on span "Antworten abschicken" at bounding box center [700, 382] width 84 height 11
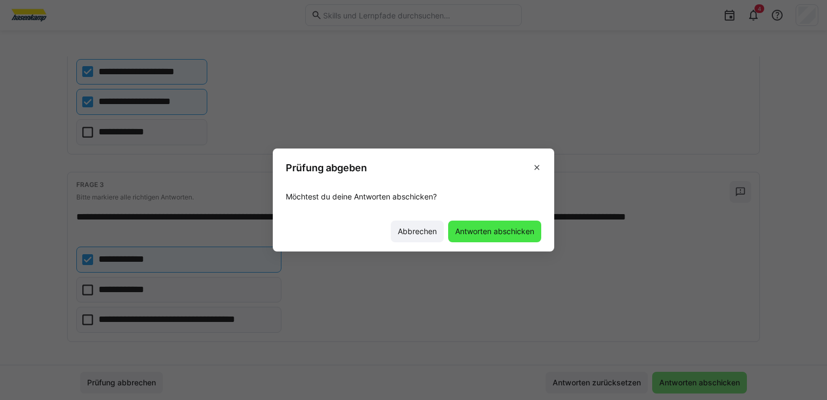
click at [489, 237] on span "Antworten abschicken" at bounding box center [494, 231] width 93 height 22
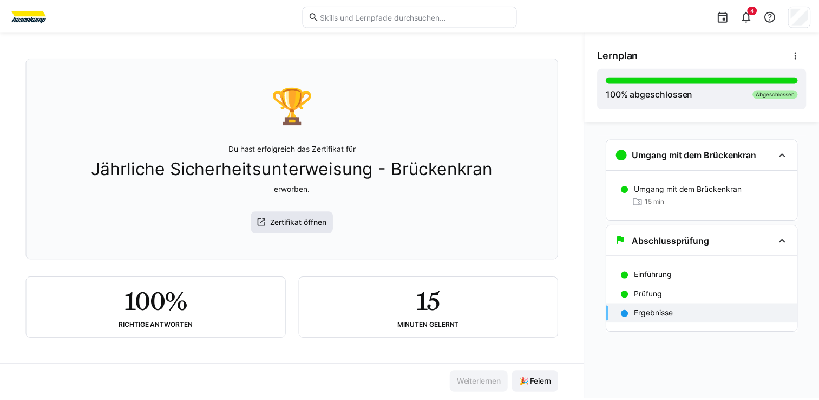
scroll to position [56, 0]
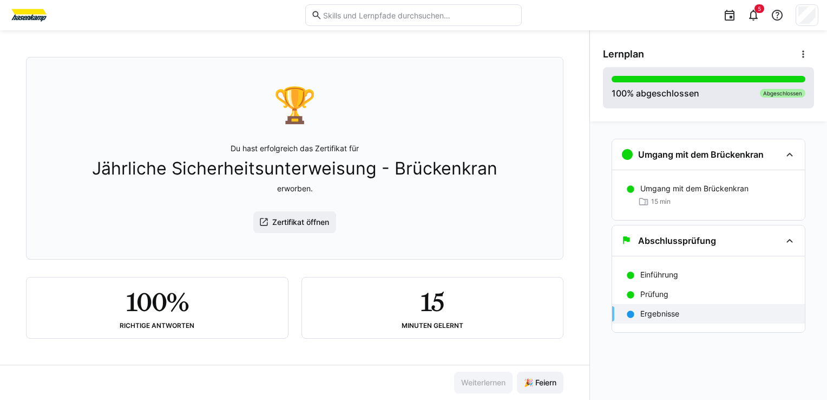
click at [783, 93] on div "Abgeschlossen" at bounding box center [782, 93] width 45 height 9
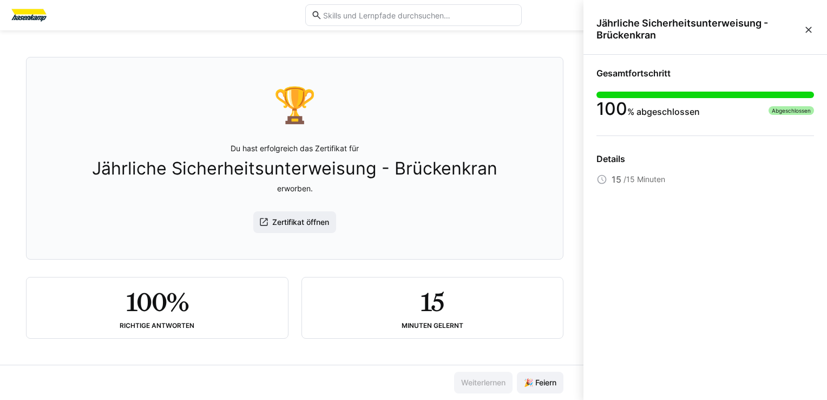
click at [778, 113] on div "Abgeschlossen" at bounding box center [791, 110] width 45 height 9
click at [808, 27] on eds-icon at bounding box center [808, 29] width 11 height 11
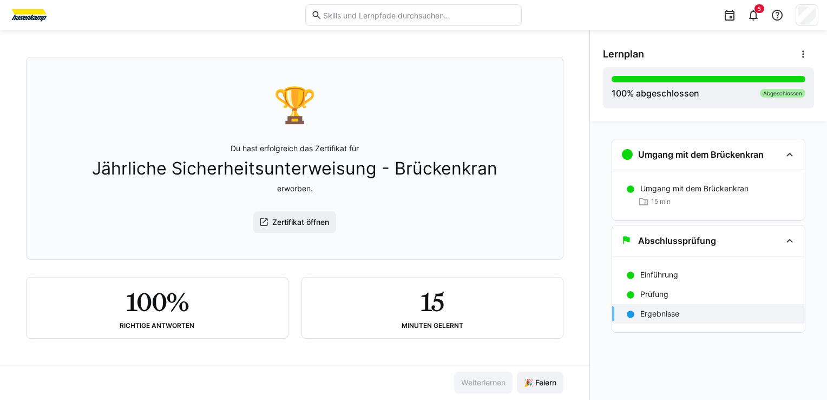
click at [28, 10] on img at bounding box center [29, 14] width 41 height 17
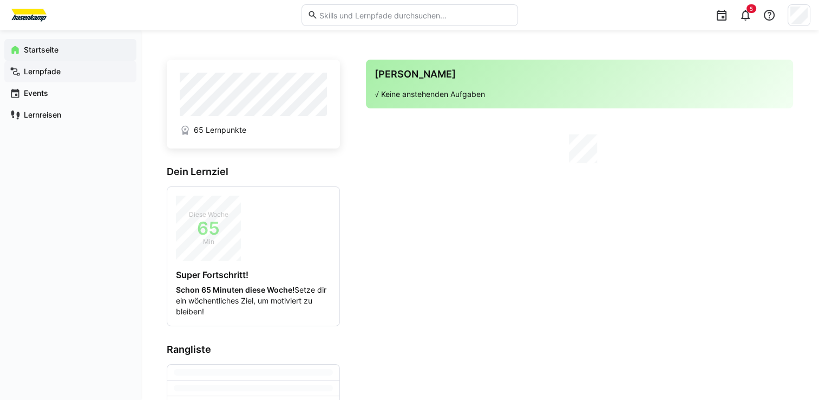
click at [0, 0] on app-navigation-label "Lernpfade" at bounding box center [0, 0] width 0 height 0
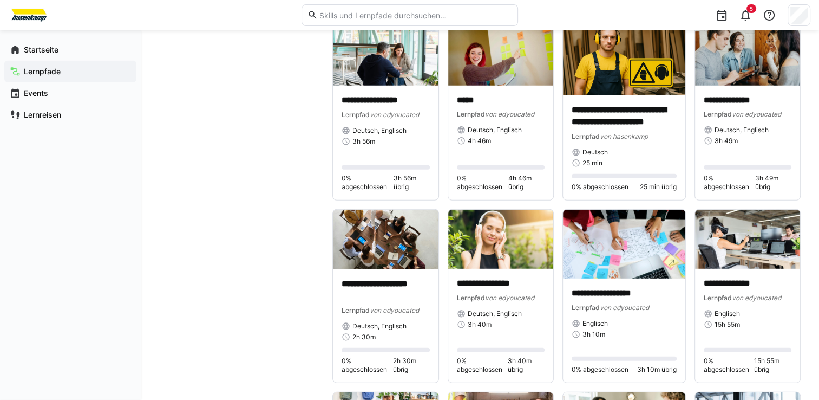
scroll to position [2883, 0]
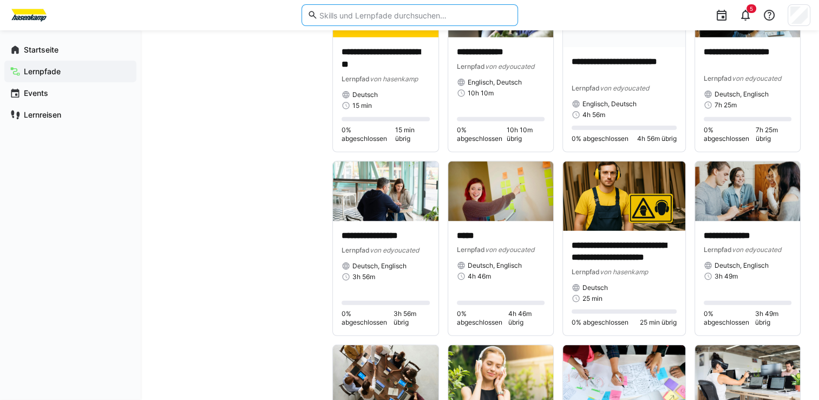
click at [395, 17] on input "text" at bounding box center [415, 15] width 194 height 10
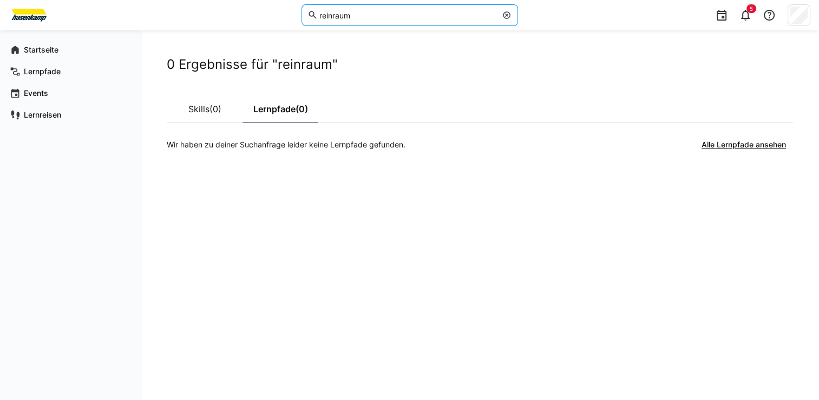
drag, startPoint x: 370, startPoint y: 16, endPoint x: 279, endPoint y: 3, distance: 91.3
click at [279, 3] on div "reinraum 5" at bounding box center [410, 15] width 802 height 30
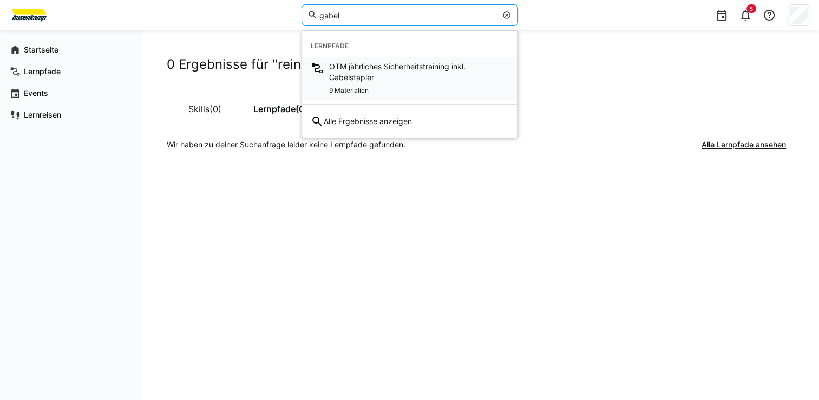
type input "gabel"
click at [375, 70] on span "OTM jährliches Sicherheitstraining inkl. Gabelstapler" at bounding box center [419, 72] width 180 height 22
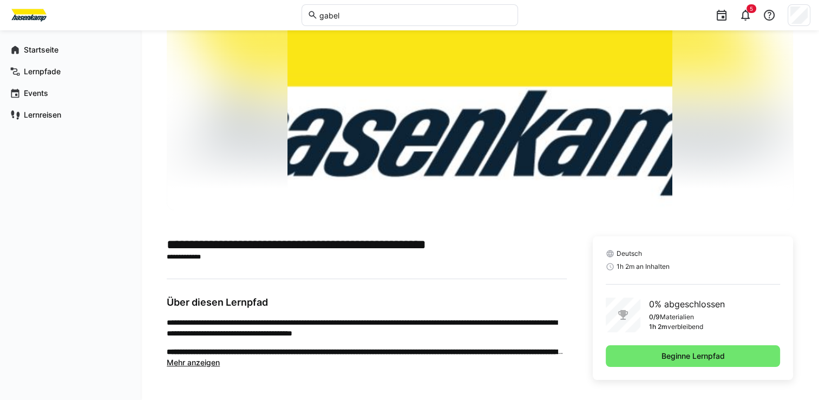
scroll to position [68, 0]
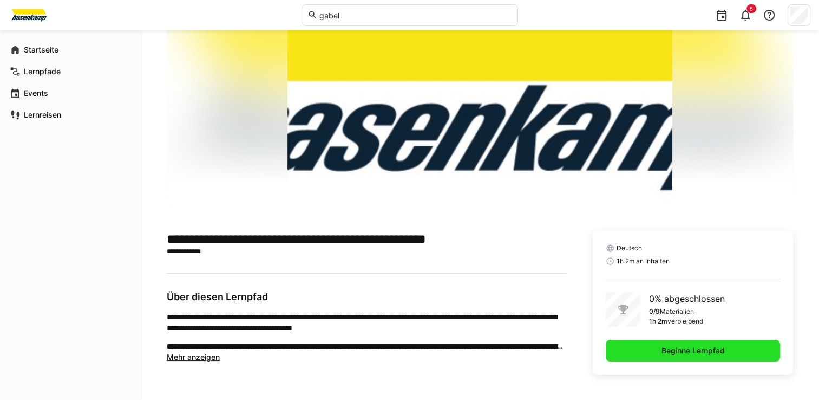
click at [676, 345] on span "Beginne Lernpfad" at bounding box center [693, 350] width 67 height 11
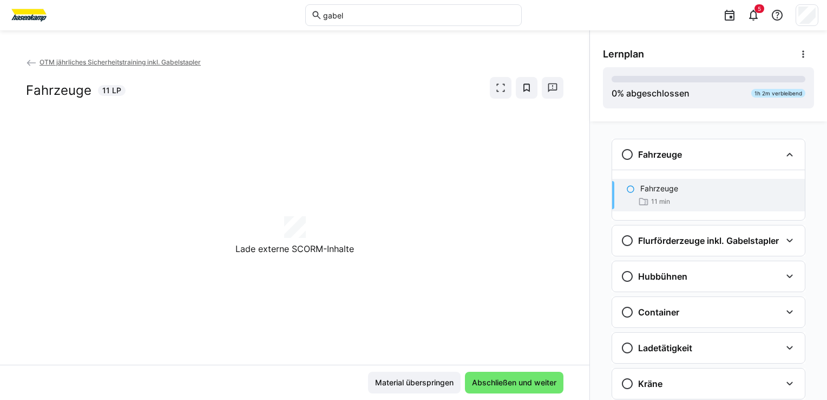
scroll to position [17, 0]
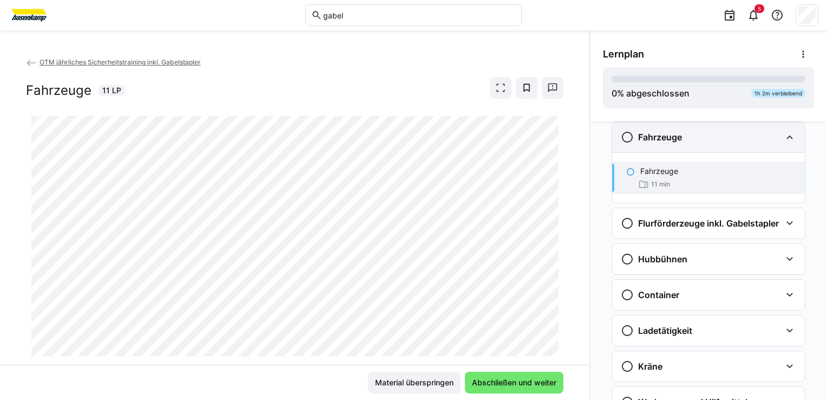
click at [708, 146] on div "Fahrzeuge" at bounding box center [708, 137] width 193 height 30
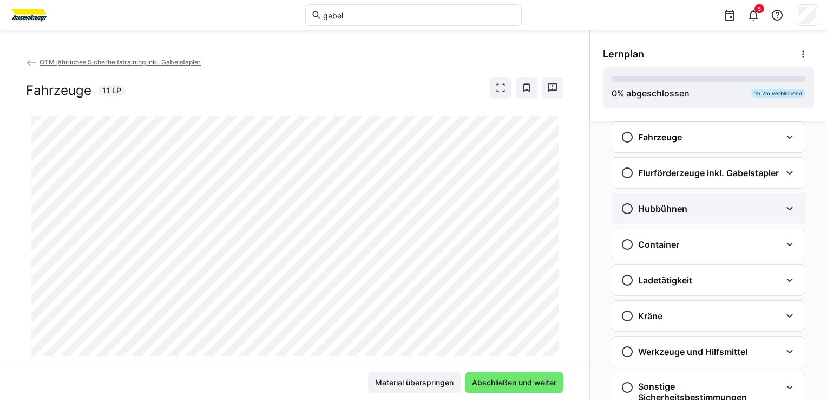
click at [659, 211] on h3 "Hubbühnen" at bounding box center [662, 208] width 49 height 11
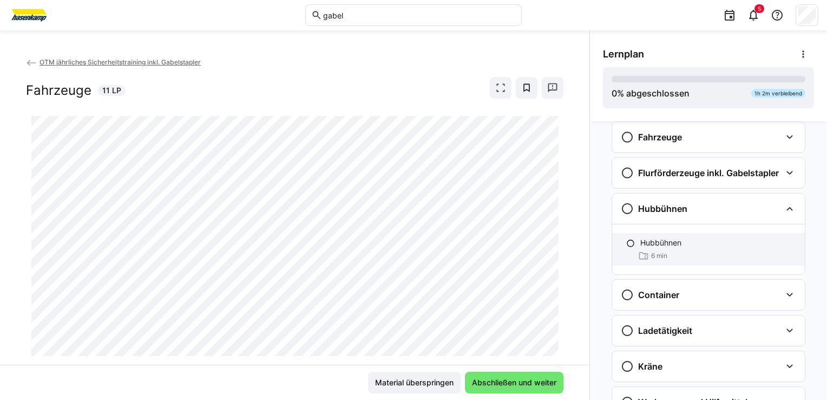
click at [648, 250] on div "6 min" at bounding box center [652, 255] width 29 height 11
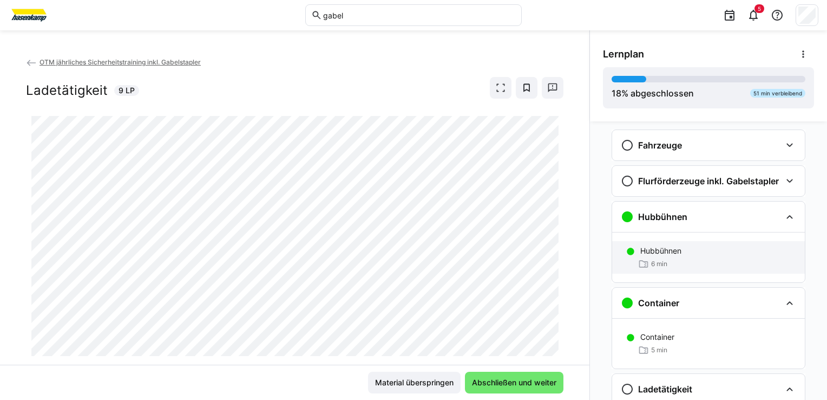
scroll to position [0, 0]
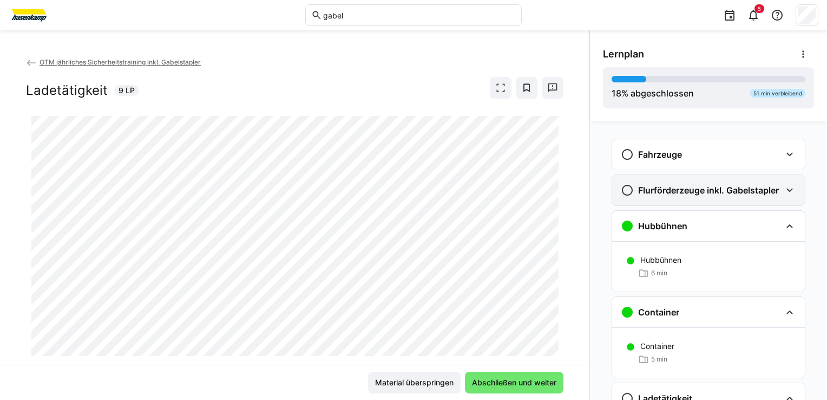
click at [694, 188] on h3 "Flurförderzeuge inkl. Gabelstapler" at bounding box center [708, 190] width 141 height 11
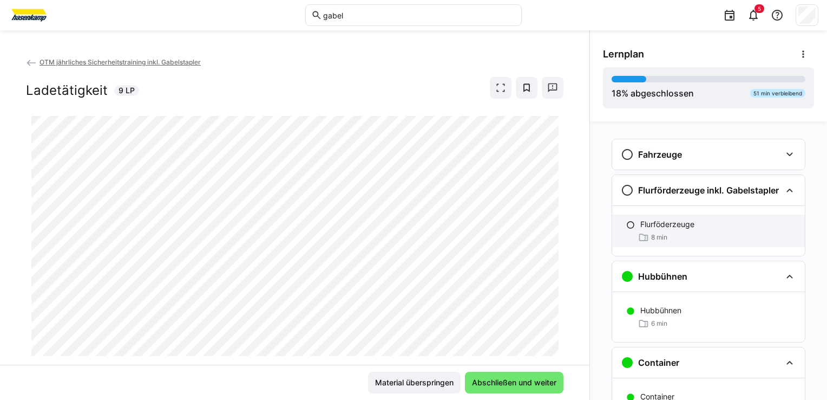
click at [630, 226] on div "Flurföderzeuge 8 min" at bounding box center [708, 230] width 193 height 32
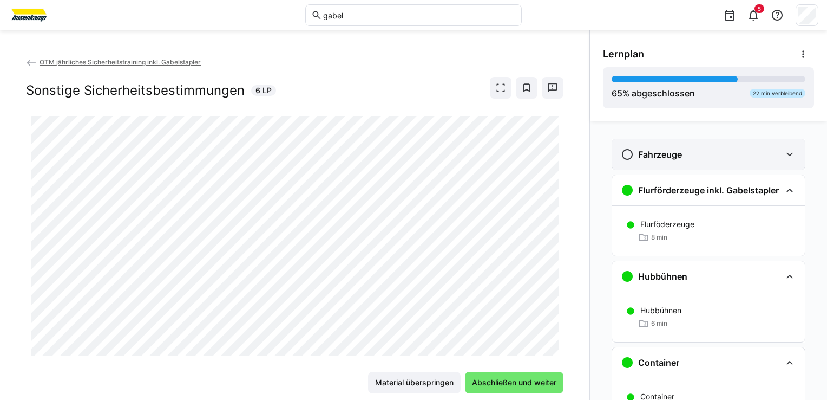
click at [642, 151] on h3 "Fahrzeuge" at bounding box center [660, 154] width 44 height 11
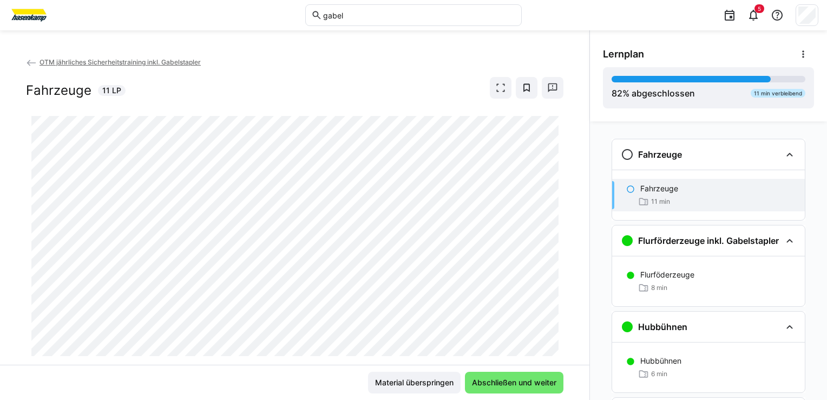
scroll to position [17, 0]
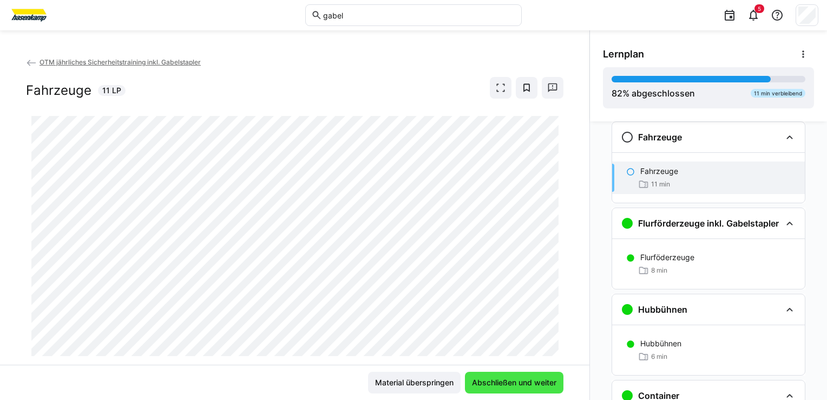
click at [478, 382] on span "Abschließen und weiter" at bounding box center [515, 382] width 88 height 11
click at [778, 90] on div "11 min verbleibend" at bounding box center [778, 93] width 55 height 9
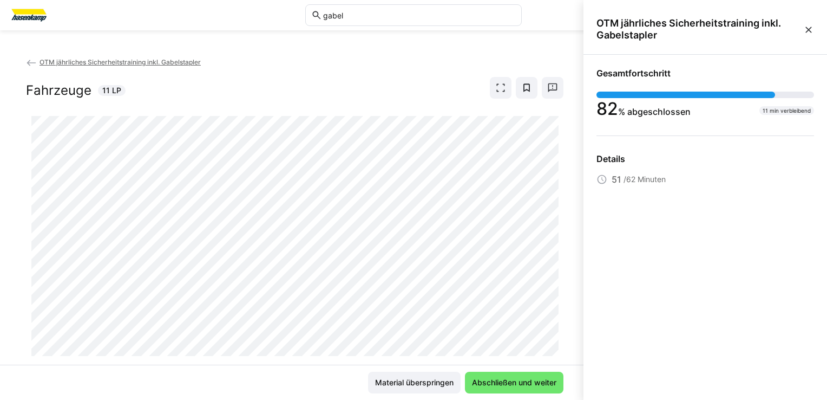
click at [612, 177] on span "51" at bounding box center [617, 179] width 10 height 13
click at [638, 181] on span "/62 Minuten" at bounding box center [645, 179] width 42 height 11
click at [423, 384] on span "Material überspringen" at bounding box center [415, 382] width 82 height 11
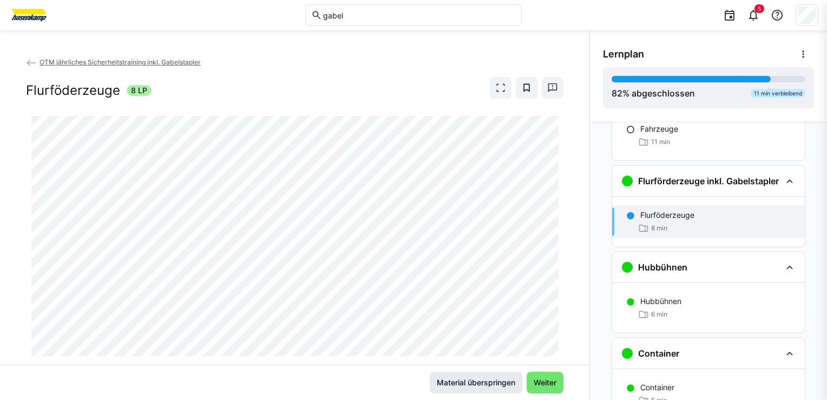
scroll to position [103, 0]
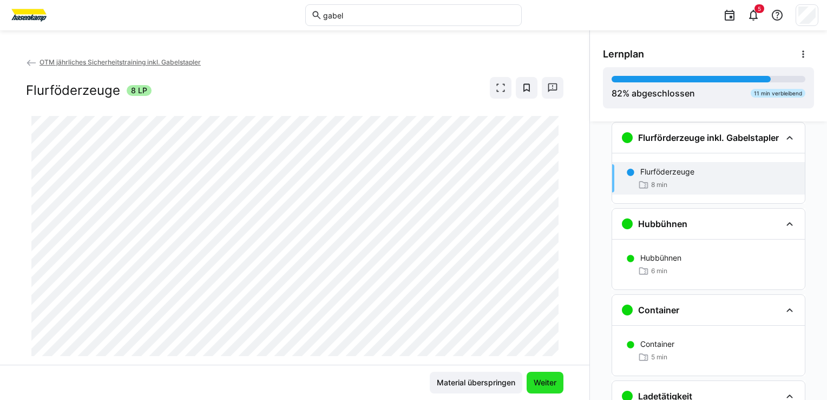
click at [532, 377] on span "Weiter" at bounding box center [545, 382] width 26 height 11
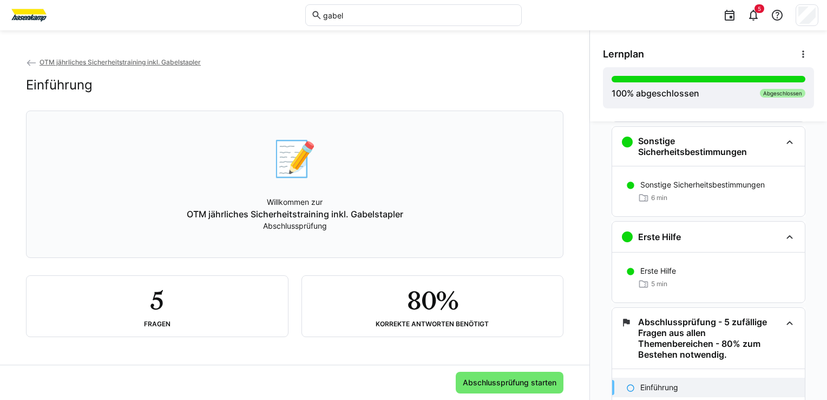
scroll to position [1, 0]
click at [496, 380] on span "Abschlussprüfung starten" at bounding box center [509, 382] width 97 height 11
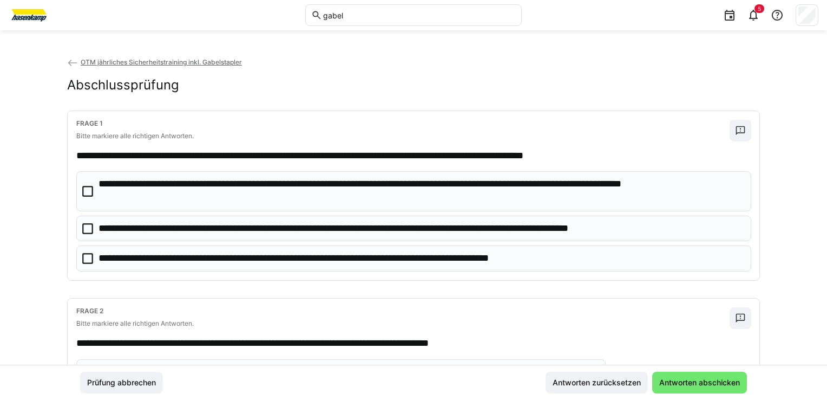
click at [87, 227] on icon at bounding box center [87, 228] width 11 height 11
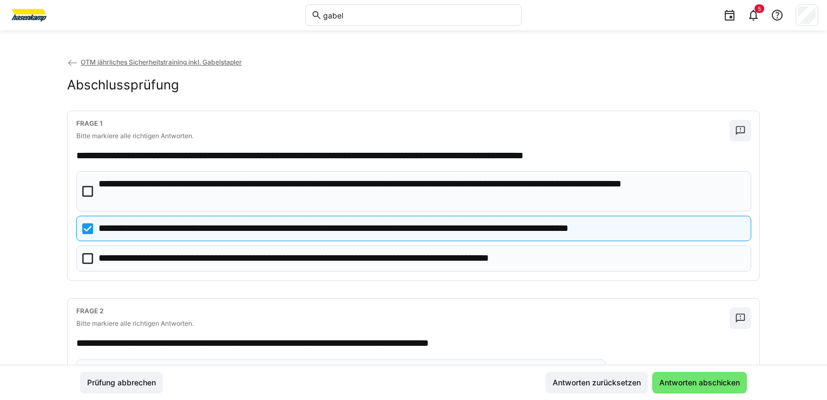
click at [83, 259] on icon at bounding box center [87, 258] width 11 height 11
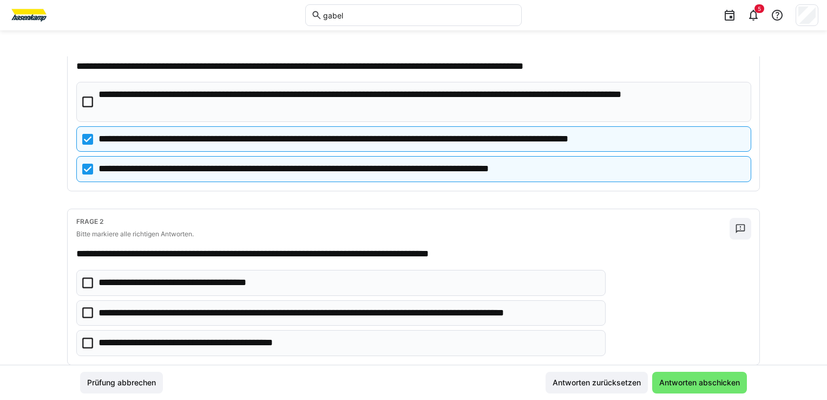
scroll to position [108, 0]
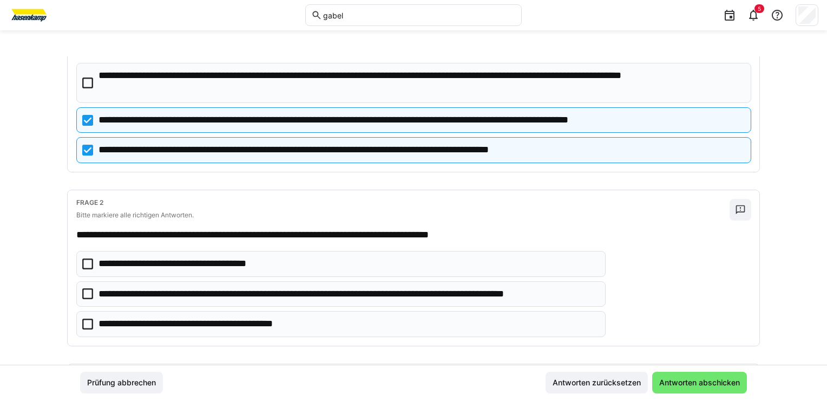
click at [88, 290] on icon at bounding box center [87, 293] width 11 height 11
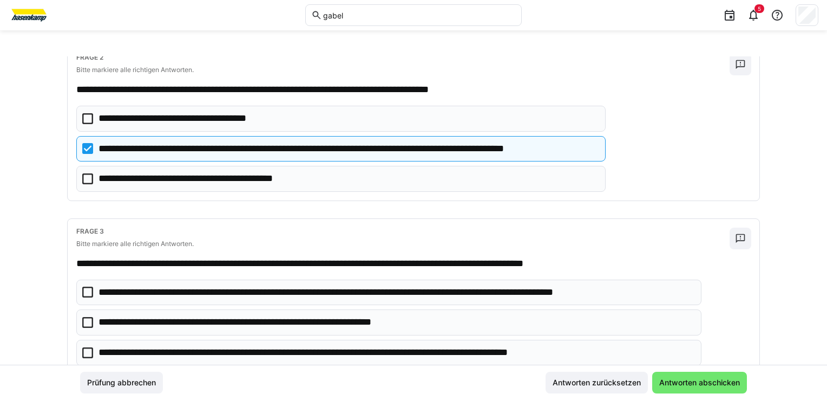
scroll to position [271, 0]
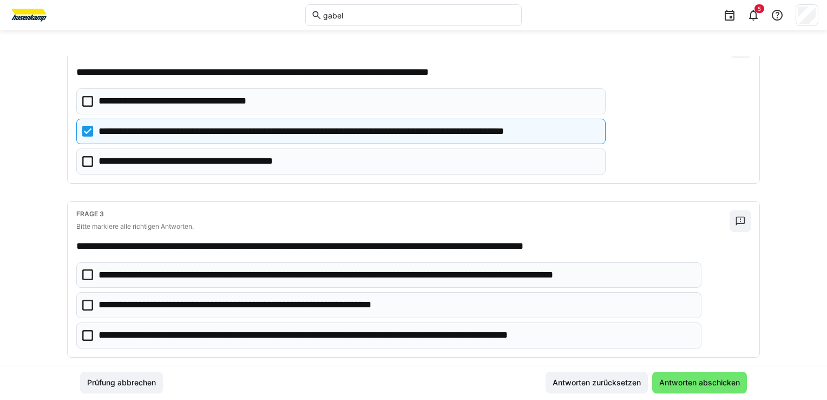
click at [84, 272] on icon at bounding box center [87, 274] width 11 height 11
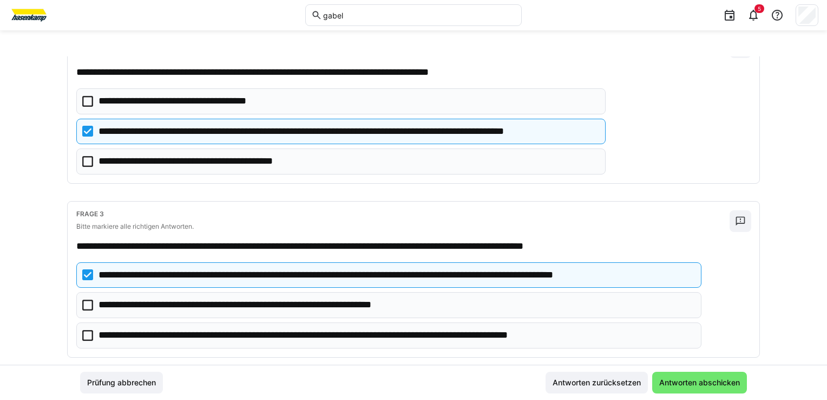
click at [85, 300] on icon at bounding box center [87, 304] width 11 height 11
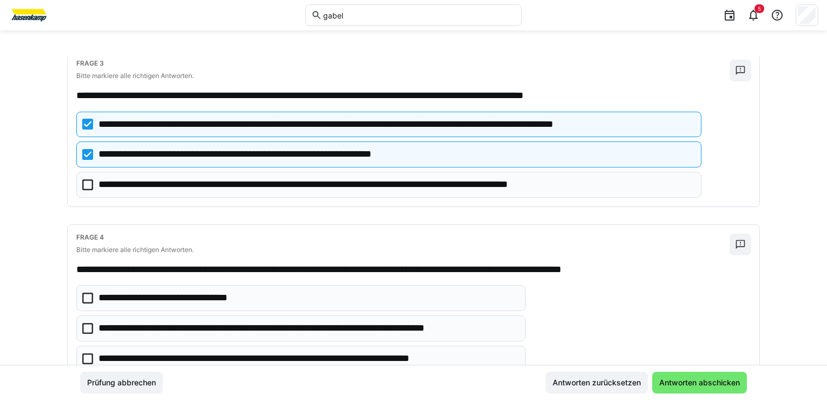
scroll to position [433, 0]
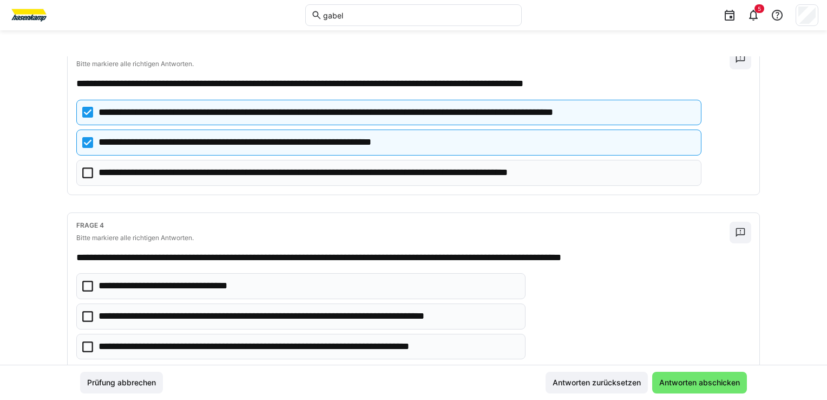
click at [84, 283] on icon at bounding box center [87, 285] width 11 height 11
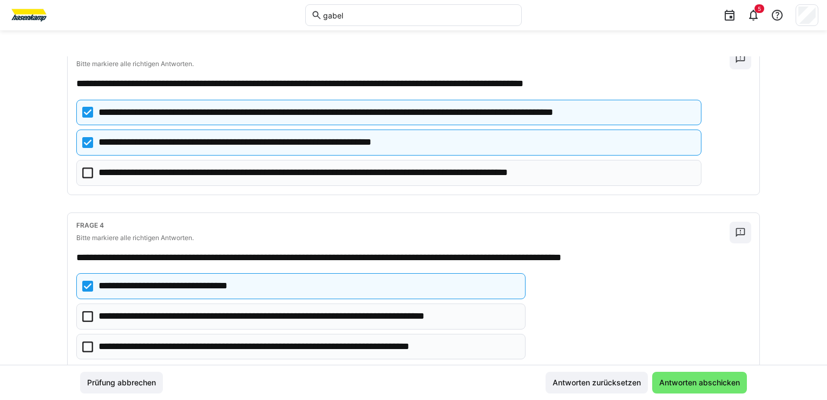
click at [89, 341] on icon at bounding box center [87, 346] width 11 height 11
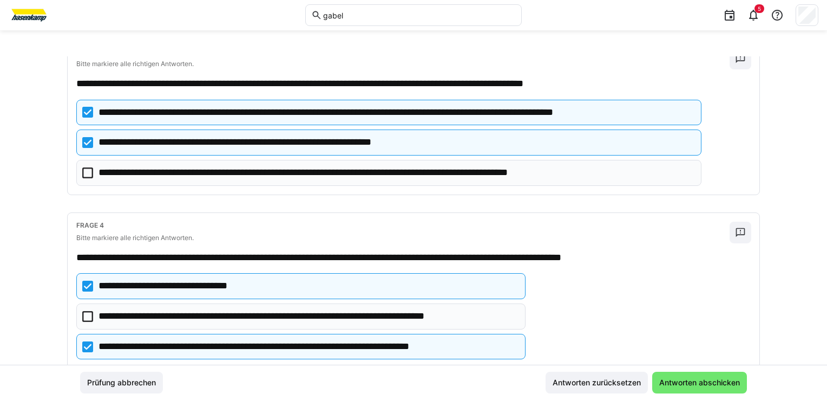
click at [82, 317] on icon at bounding box center [87, 316] width 11 height 11
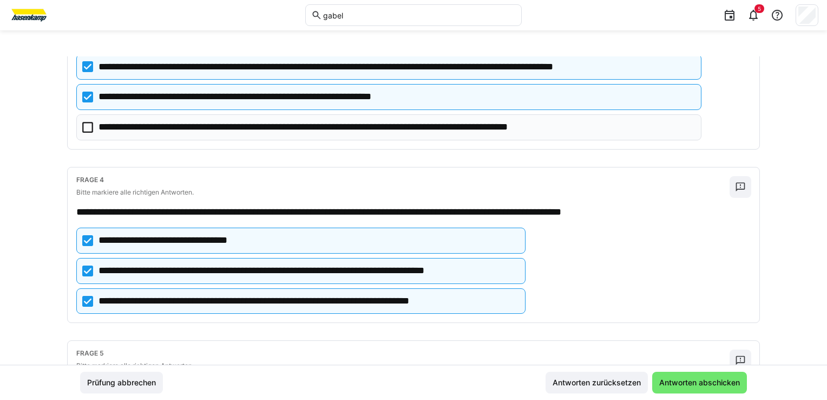
scroll to position [596, 0]
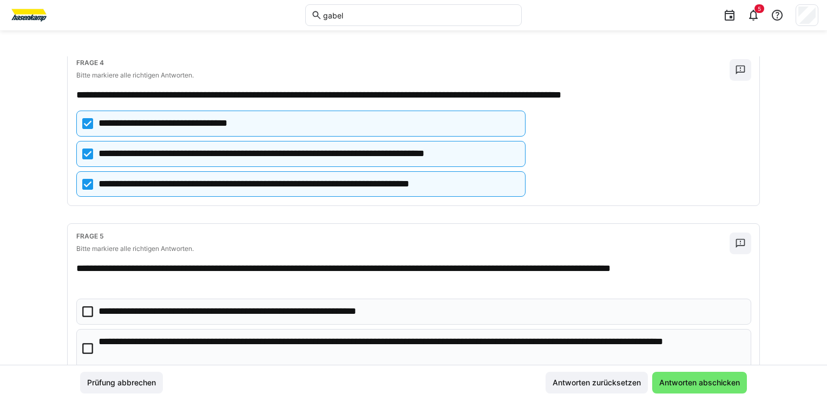
click at [85, 343] on icon at bounding box center [87, 348] width 11 height 11
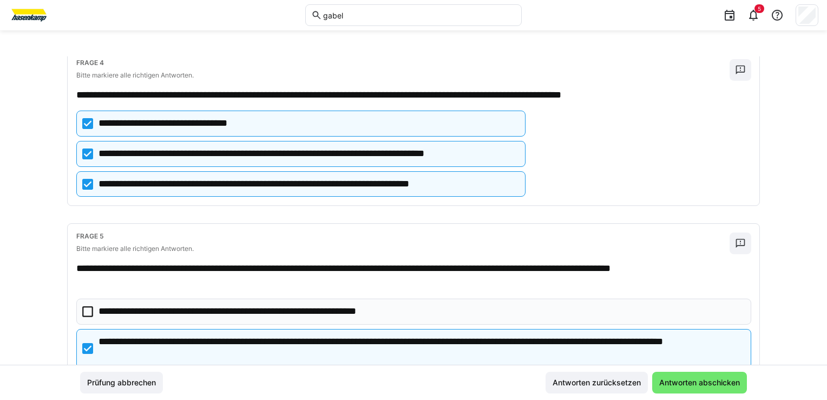
click at [82, 308] on icon at bounding box center [87, 311] width 11 height 11
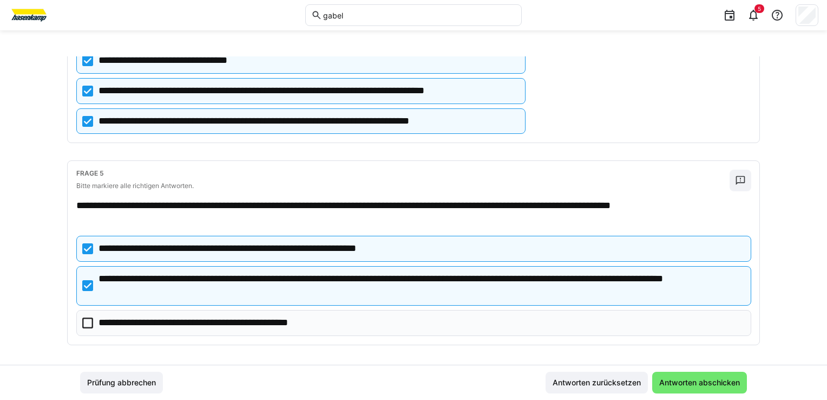
scroll to position [660, 0]
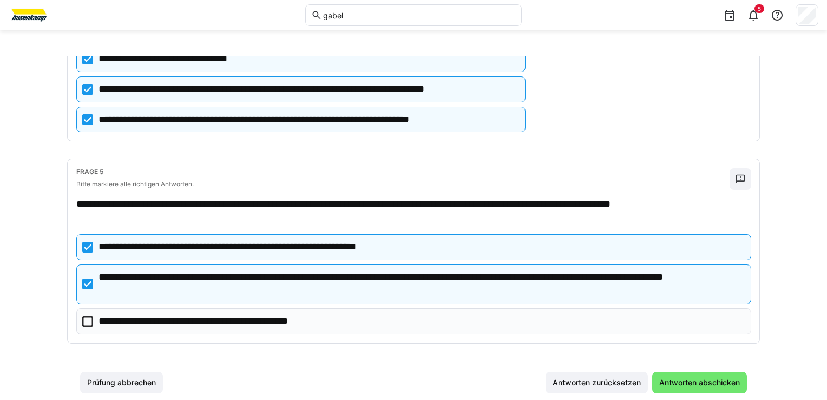
click at [88, 318] on icon at bounding box center [87, 321] width 11 height 11
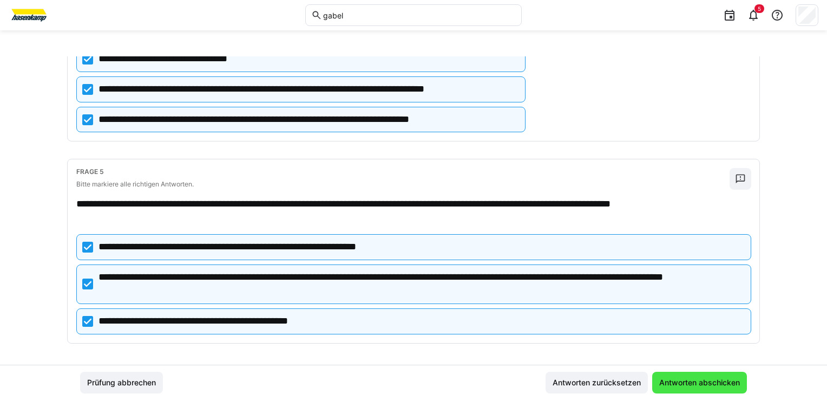
click at [730, 384] on span "Antworten abschicken" at bounding box center [700, 382] width 84 height 11
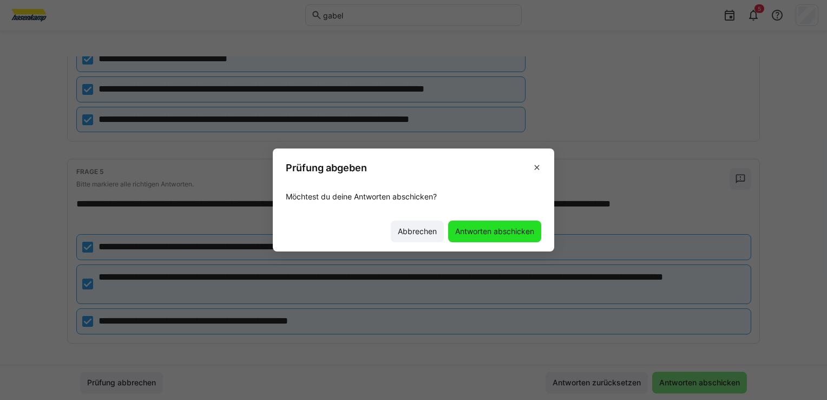
click at [491, 232] on span "Antworten abschicken" at bounding box center [495, 231] width 82 height 11
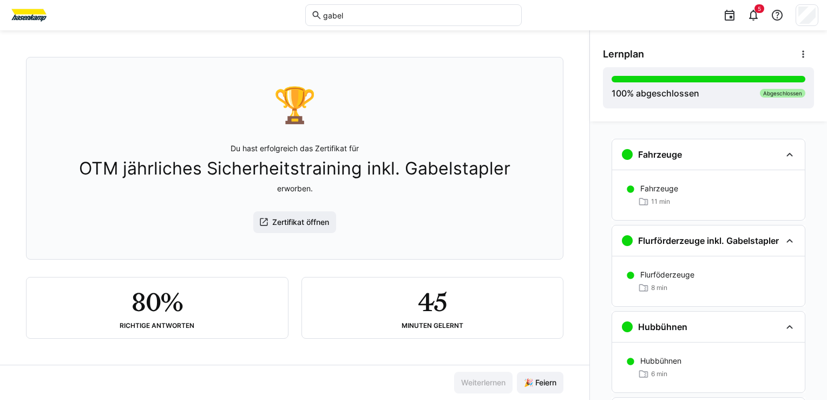
scroll to position [56, 0]
click at [802, 53] on eds-icon at bounding box center [803, 54] width 11 height 11
click at [590, 95] on div "Lernplan Details ansehen Lernpfad deaktivieren 100 % abgeschlossen Abgeschlossen" at bounding box center [708, 75] width 237 height 91
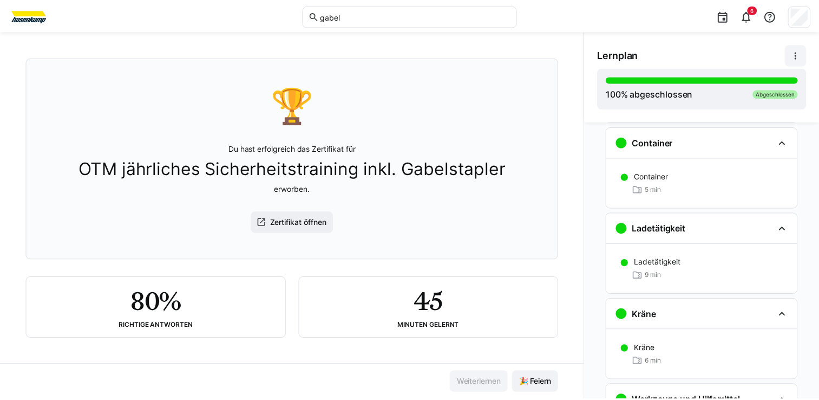
scroll to position [0, 0]
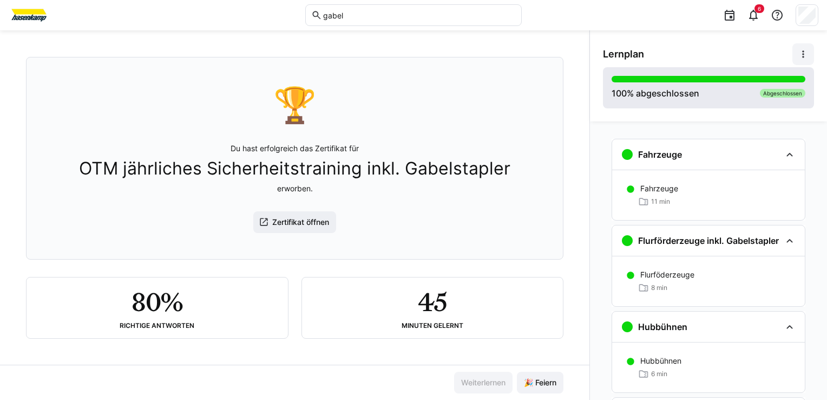
click at [782, 88] on div "100 % abgeschlossen Abgeschlossen" at bounding box center [709, 88] width 194 height 24
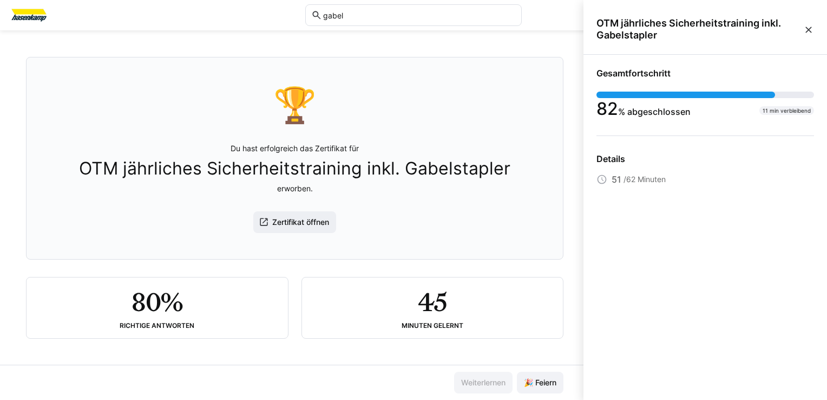
click at [811, 29] on eds-icon at bounding box center [808, 29] width 11 height 11
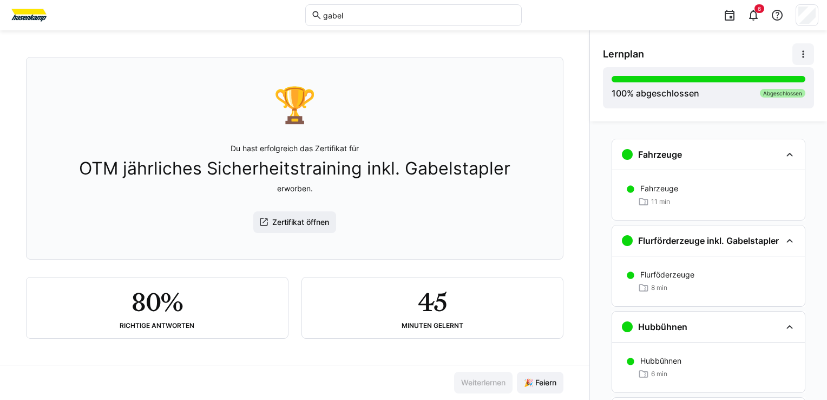
click at [19, 19] on img at bounding box center [29, 14] width 41 height 17
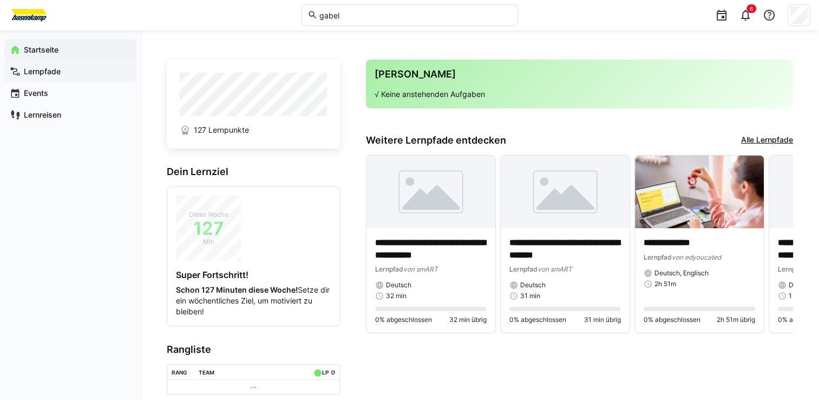
click at [0, 0] on app-navigation-label "Lernpfade" at bounding box center [0, 0] width 0 height 0
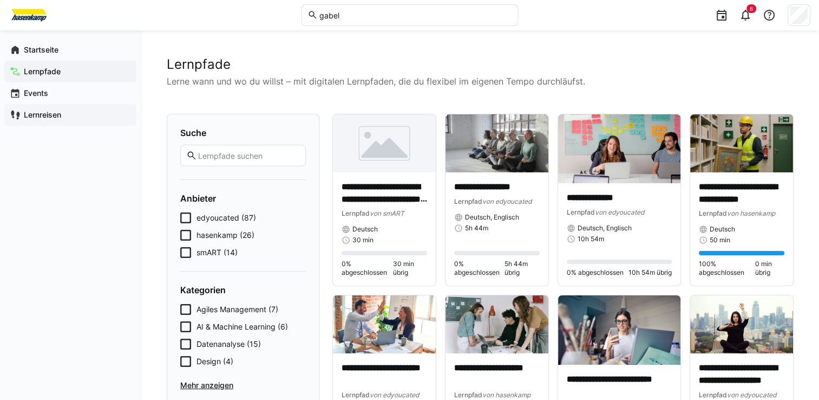
click at [0, 0] on app-navigation-label "Lernreisen" at bounding box center [0, 0] width 0 height 0
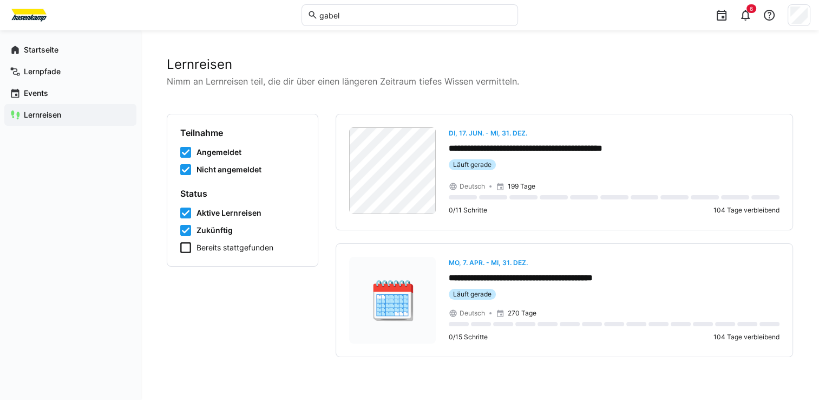
click at [24, 11] on img at bounding box center [29, 14] width 41 height 17
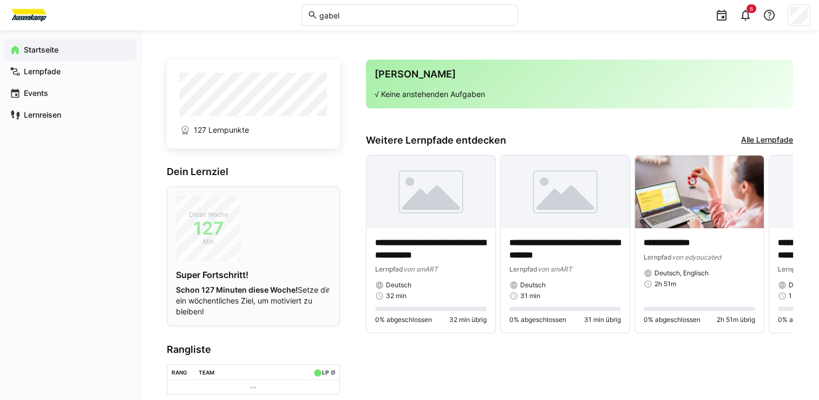
click at [196, 223] on span "127" at bounding box center [208, 228] width 65 height 11
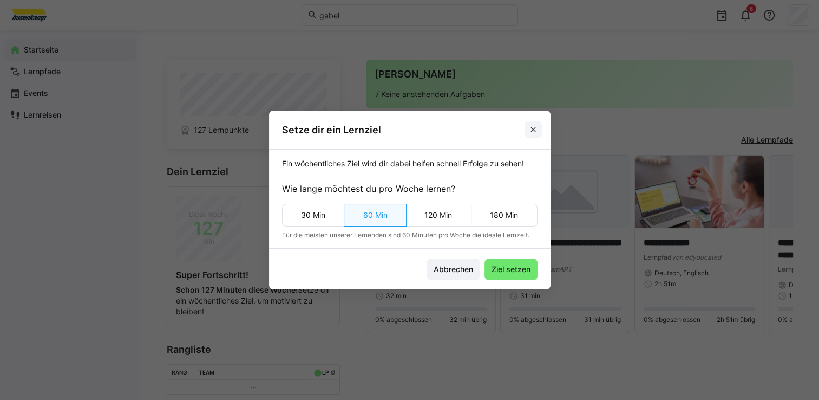
click at [538, 130] on eds-icon at bounding box center [533, 129] width 9 height 9
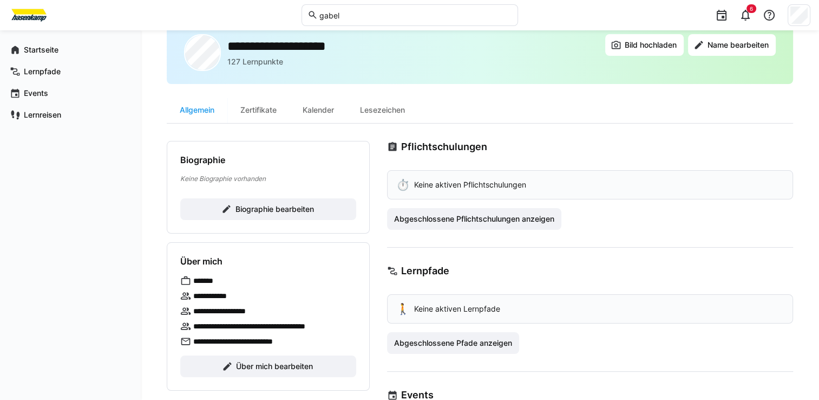
scroll to position [54, 0]
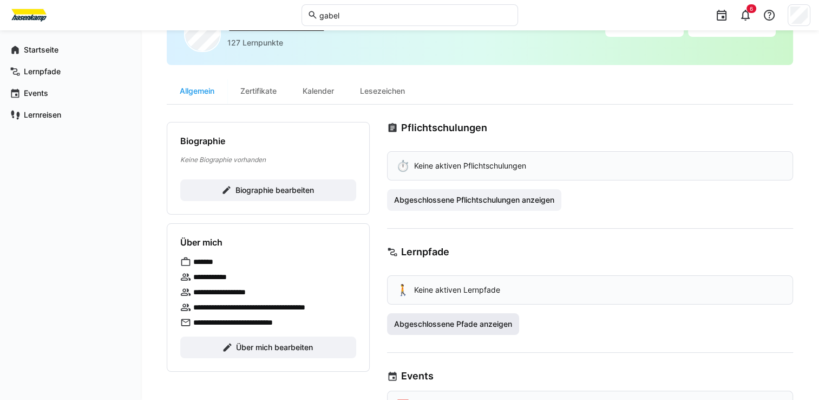
click at [481, 318] on span "Abgeschlossene Pfade anzeigen" at bounding box center [453, 323] width 121 height 11
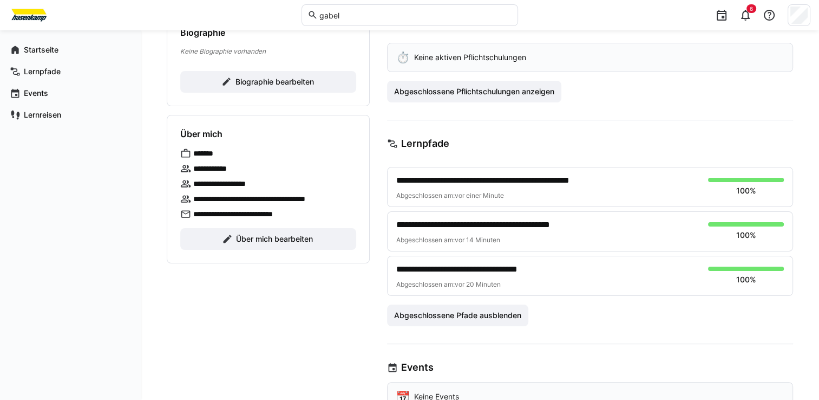
scroll to position [162, 0]
click at [524, 180] on span "**********" at bounding box center [504, 180] width 216 height 13
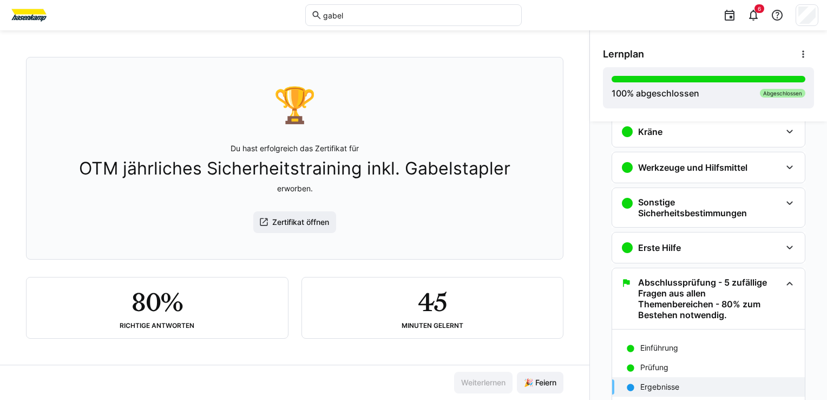
scroll to position [238, 0]
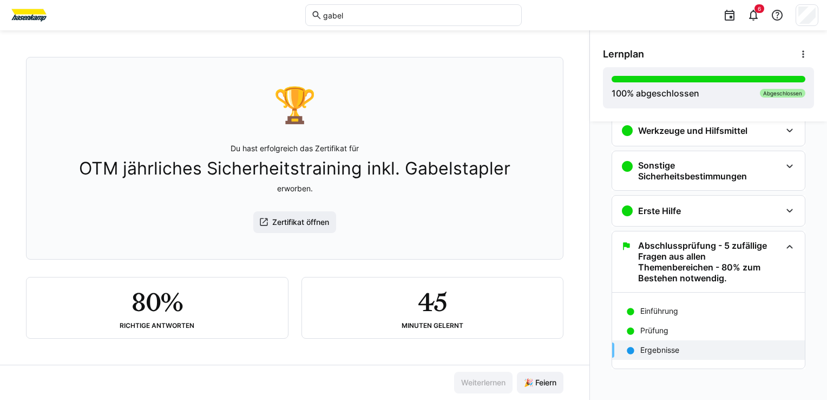
click at [661, 351] on p "Ergebnisse" at bounding box center [660, 349] width 39 height 11
click at [632, 329] on div "Prüfung" at bounding box center [708, 330] width 193 height 19
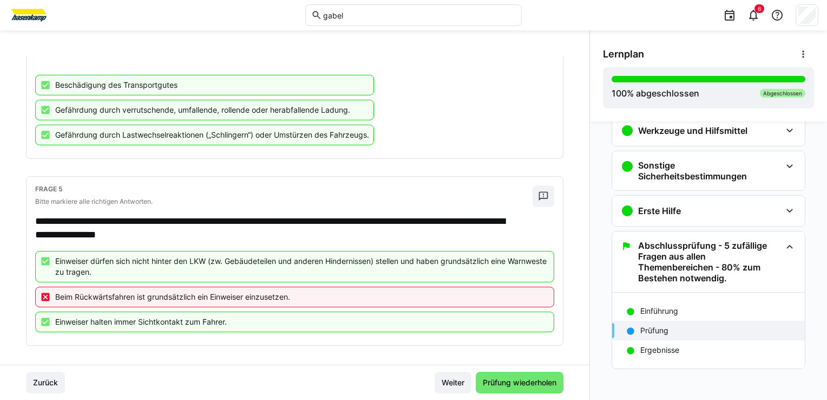
scroll to position [528, 0]
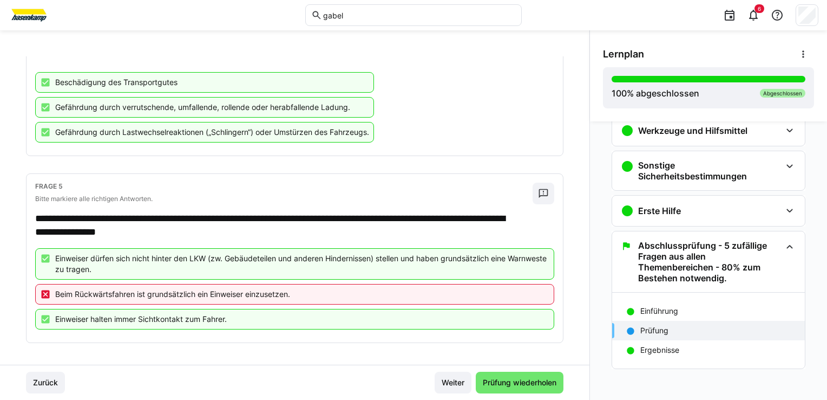
click at [41, 291] on eds-icon at bounding box center [45, 294] width 11 height 11
click at [494, 377] on span "Prüfung wiederholen" at bounding box center [519, 382] width 77 height 11
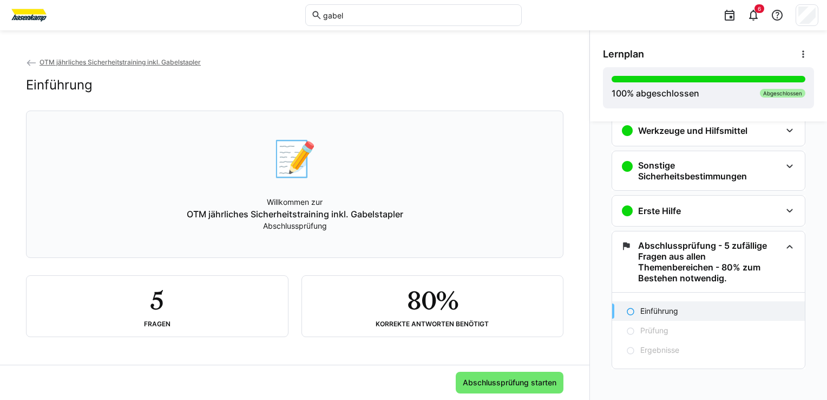
scroll to position [1, 0]
click at [496, 383] on span "Abschlussprüfung starten" at bounding box center [509, 382] width 97 height 11
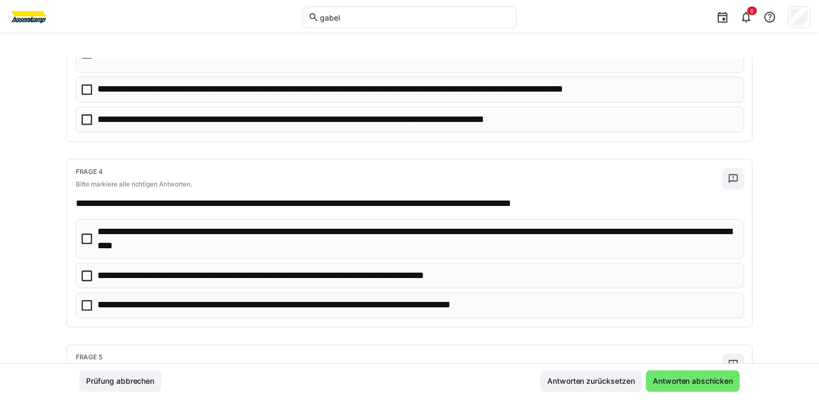
scroll to position [646, 0]
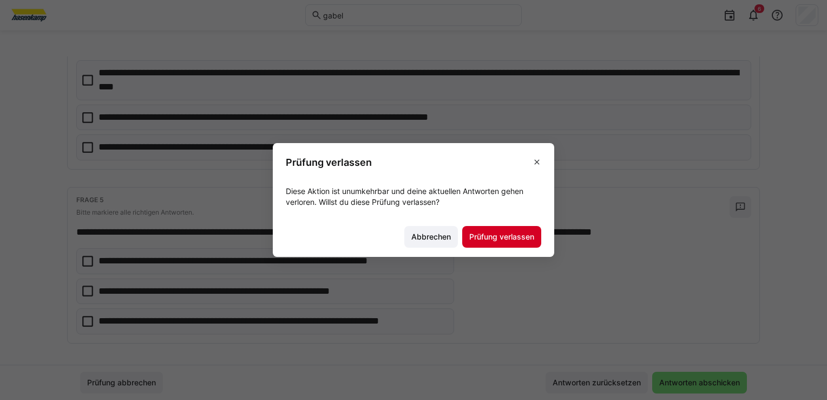
click at [526, 233] on span "Prüfung verlassen" at bounding box center [502, 236] width 68 height 11
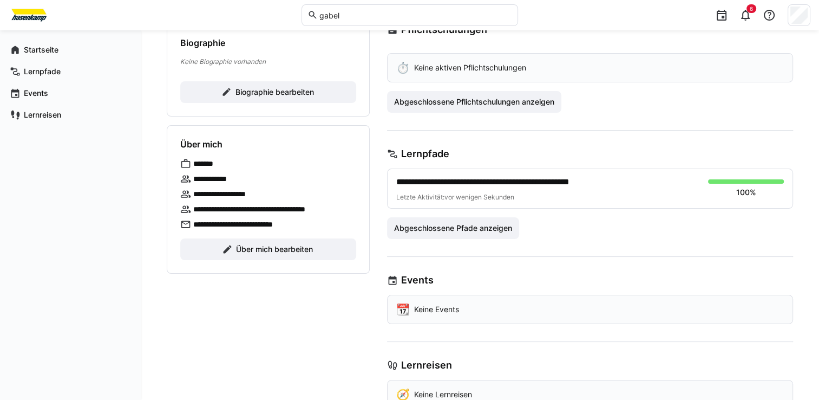
scroll to position [162, 0]
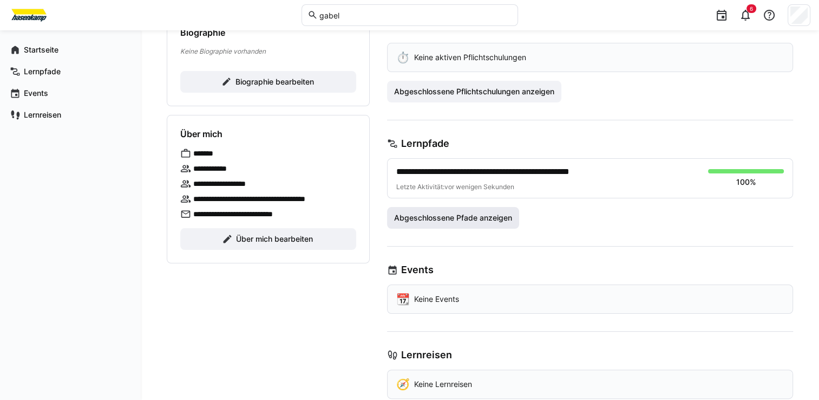
click at [442, 216] on span "Abgeschlossene Pfade anzeigen" at bounding box center [453, 217] width 121 height 11
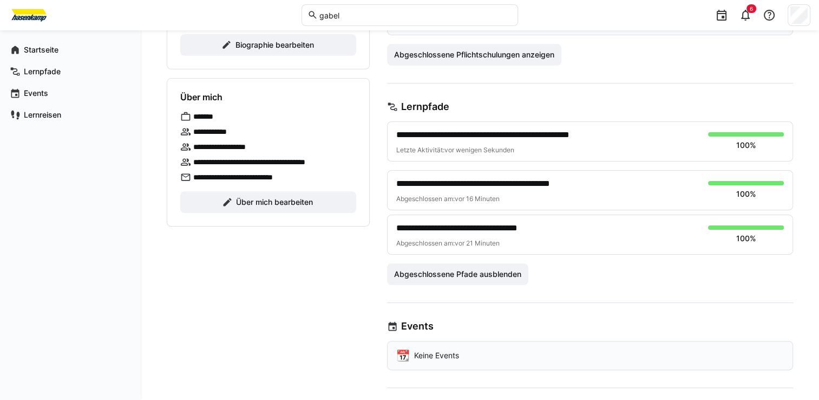
scroll to position [0, 0]
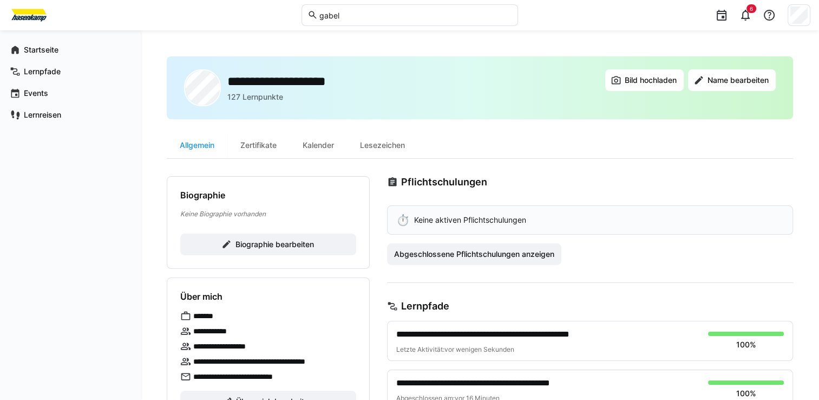
click at [269, 99] on p "127 Lernpunkte" at bounding box center [255, 97] width 56 height 11
click at [238, 95] on p "127 Lernpunkte" at bounding box center [255, 97] width 56 height 11
click at [234, 95] on p "127 Lernpunkte" at bounding box center [255, 97] width 56 height 11
click at [267, 140] on div "Zertifikate" at bounding box center [258, 145] width 62 height 26
